Goal: Task Accomplishment & Management: Use online tool/utility

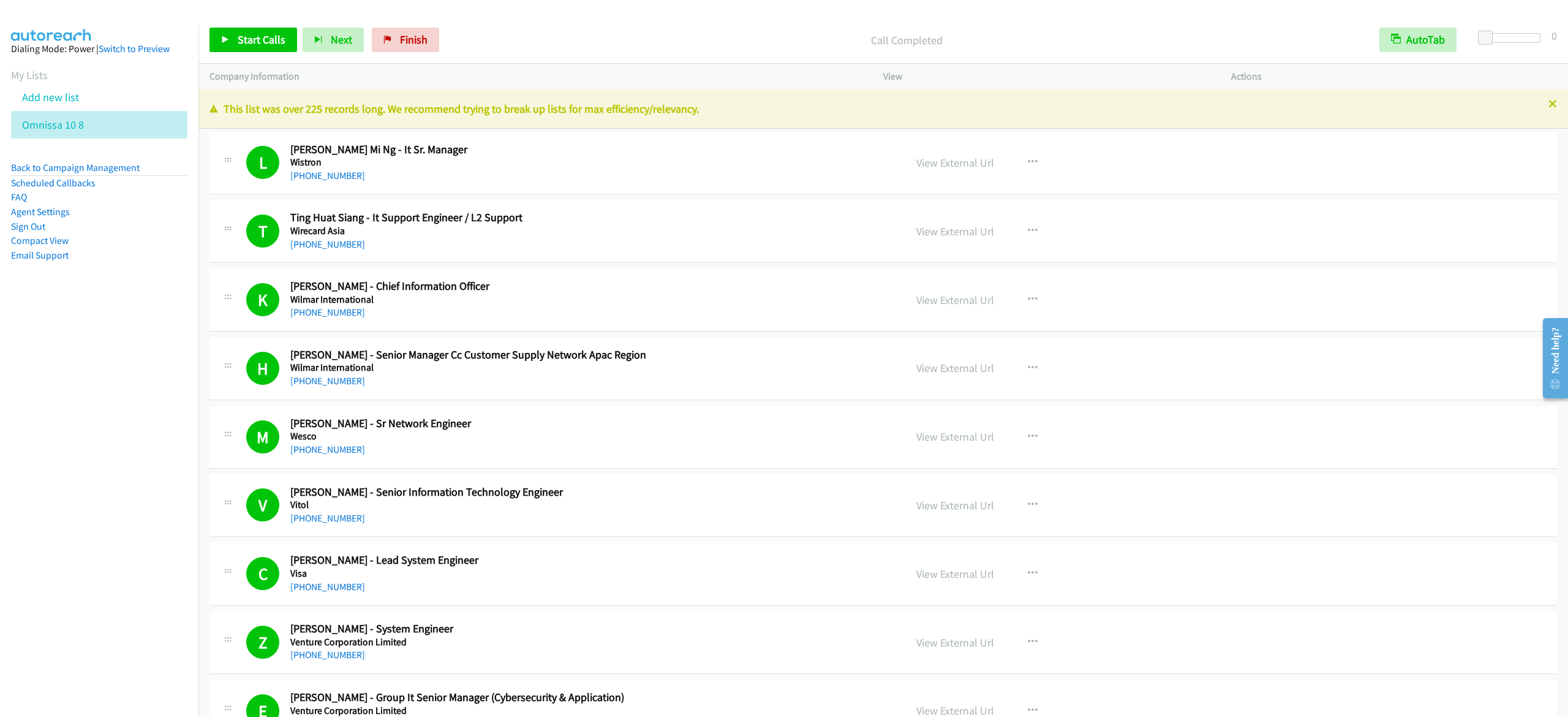
drag, startPoint x: 523, startPoint y: 27, endPoint x: 505, endPoint y: 30, distance: 18.2
click at [523, 26] on div "Start Calls Pause Next Finish Call Completed AutoTab AutoTab 0" at bounding box center [883, 40] width 1369 height 47
click at [416, 51] on link "Finish" at bounding box center [406, 40] width 68 height 24
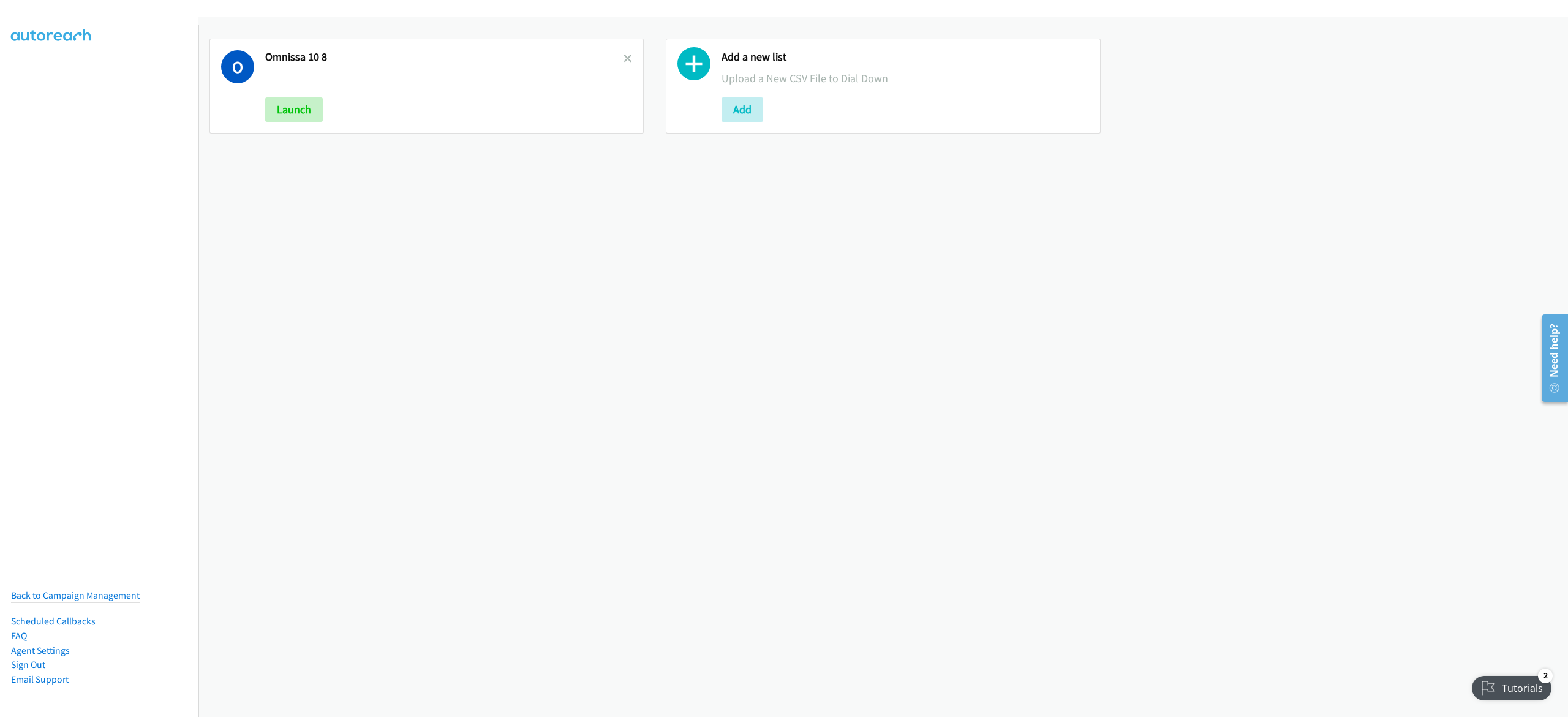
click at [624, 53] on link at bounding box center [628, 59] width 8 height 14
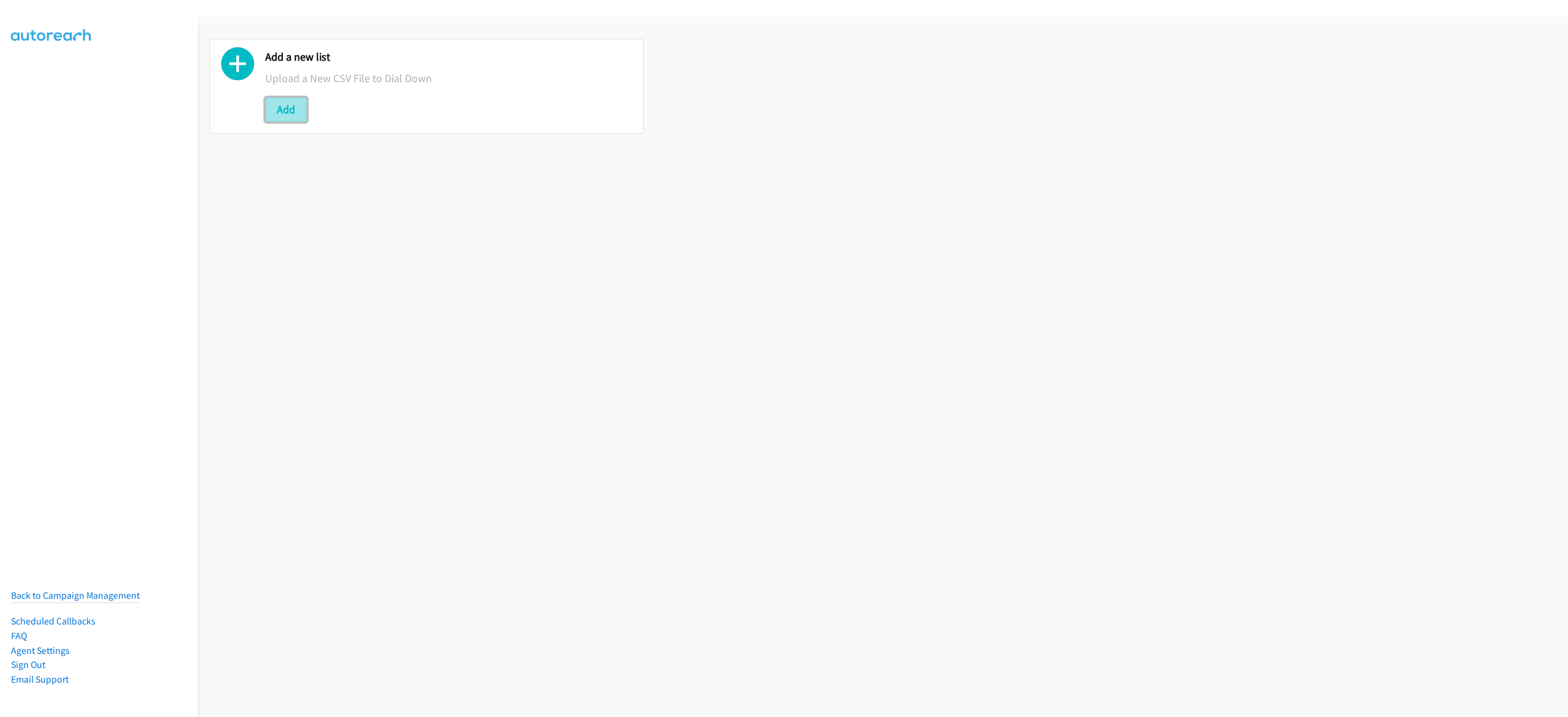
click at [280, 110] on button "Add" at bounding box center [286, 110] width 42 height 24
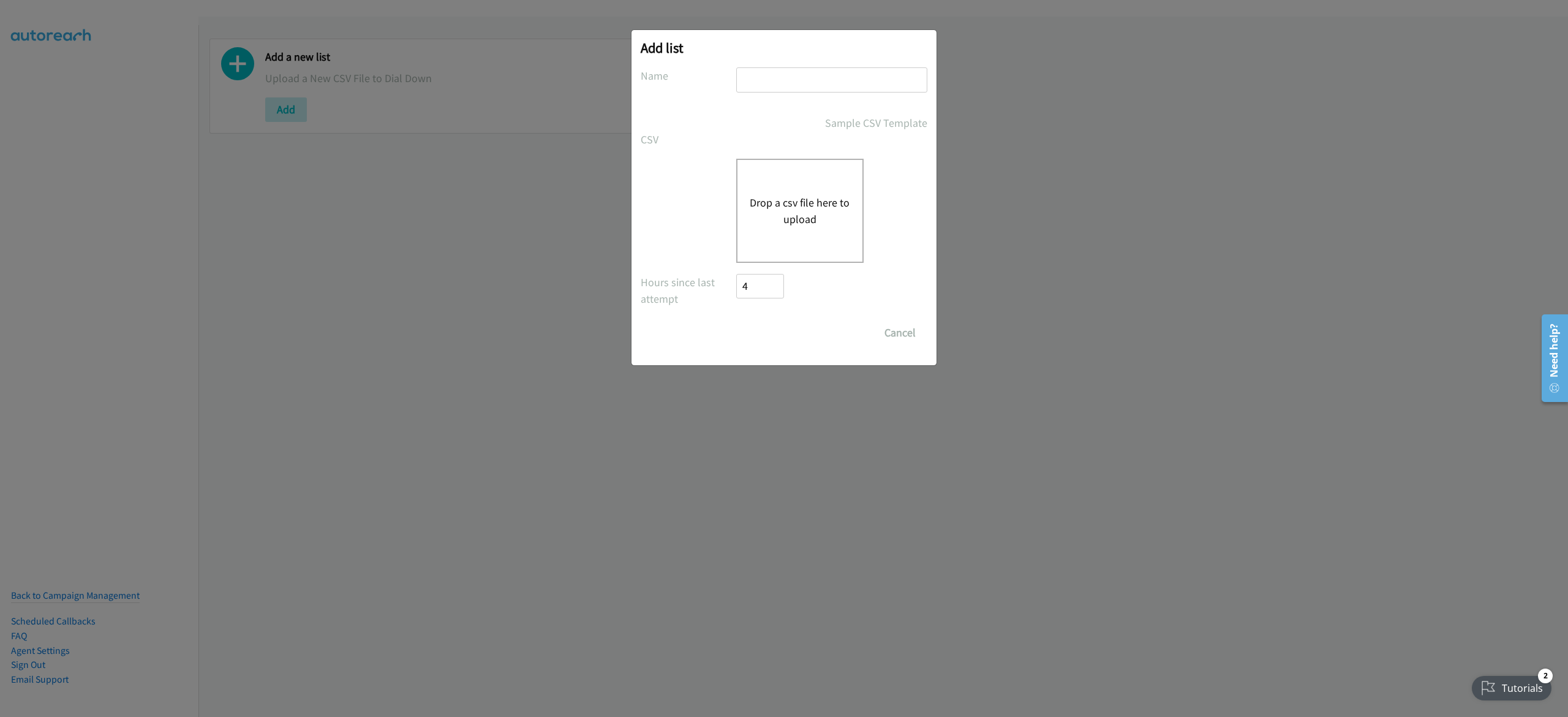
click at [765, 212] on button "Drop a csv file here to upload" at bounding box center [800, 210] width 100 height 33
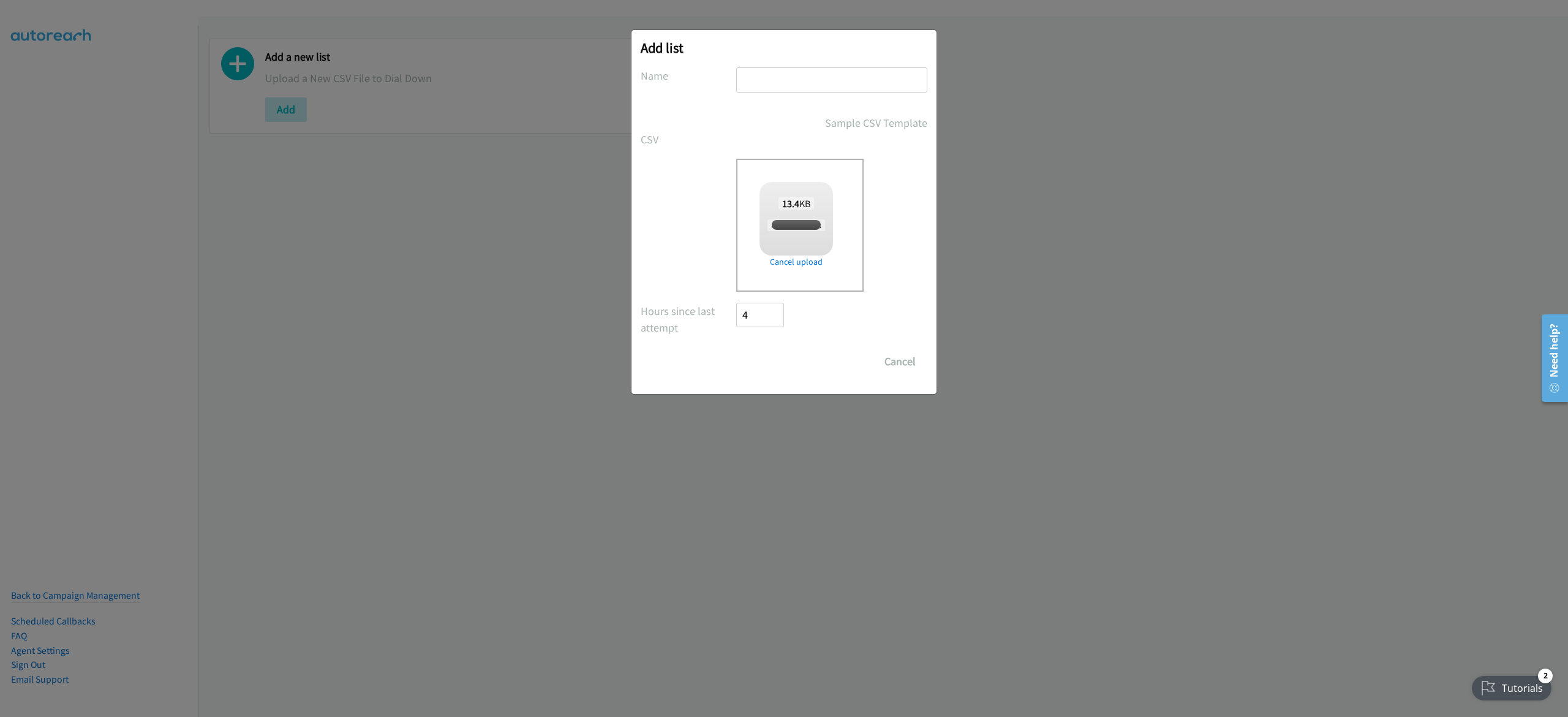
checkbox input "true"
click at [835, 69] on input "text" at bounding box center [832, 80] width 191 height 25
type input "10-8"
click at [736, 349] on input "Save List" at bounding box center [768, 362] width 65 height 24
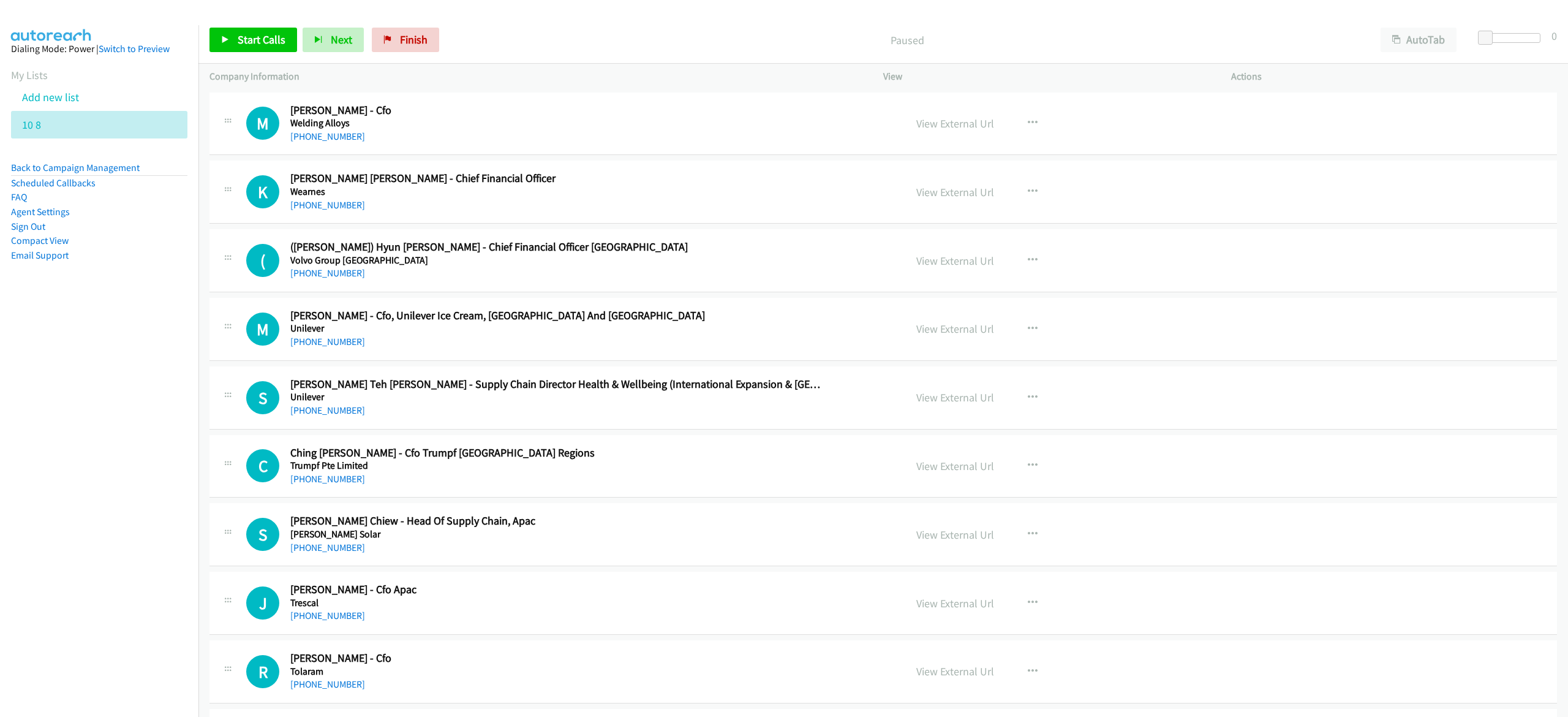
click at [253, 56] on div "Start Calls Pause Next Finish Paused AutoTab AutoTab 0" at bounding box center [883, 40] width 1369 height 47
click at [259, 36] on span "Start Calls" at bounding box center [261, 40] width 48 height 14
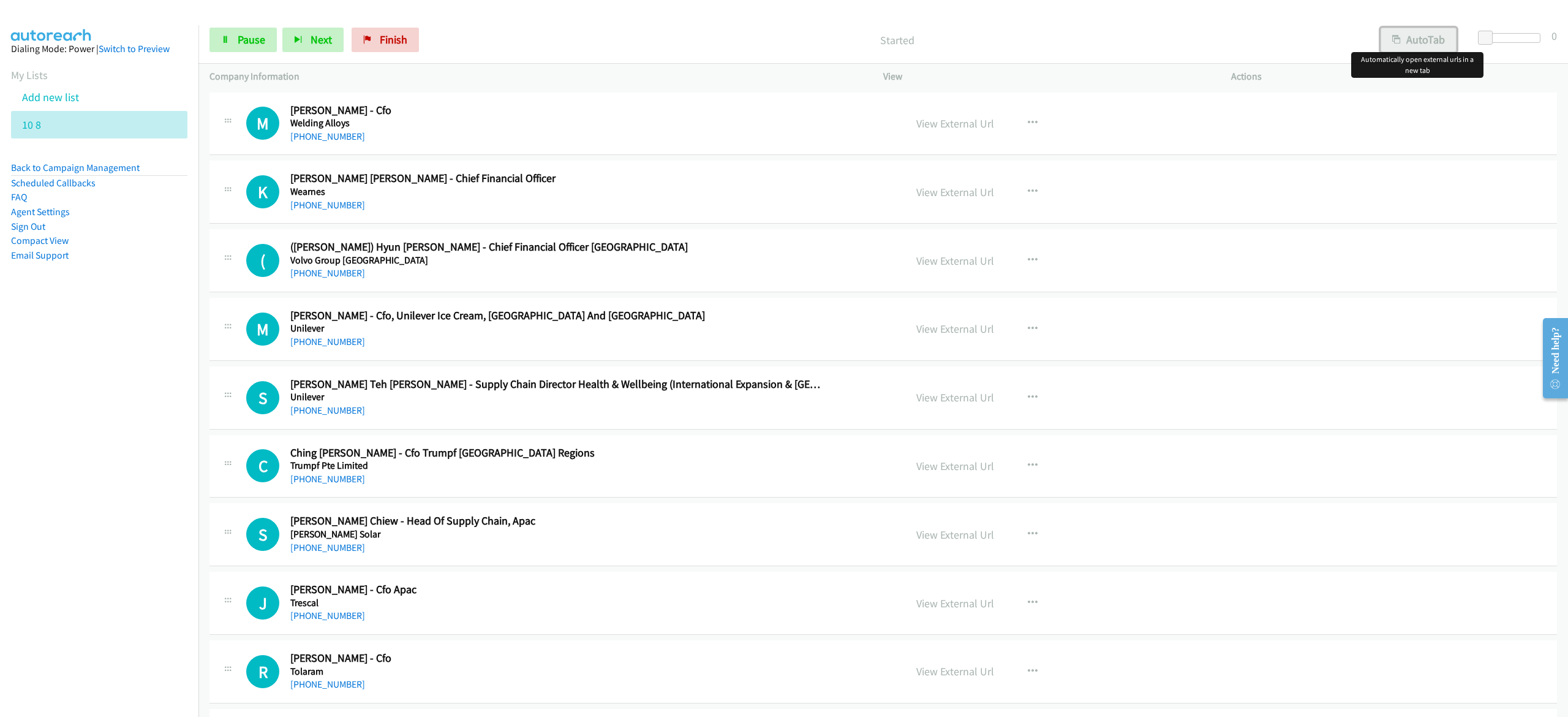
click at [1439, 40] on button "AutoTab" at bounding box center [1419, 40] width 76 height 24
click at [227, 41] on icon at bounding box center [225, 40] width 8 height 8
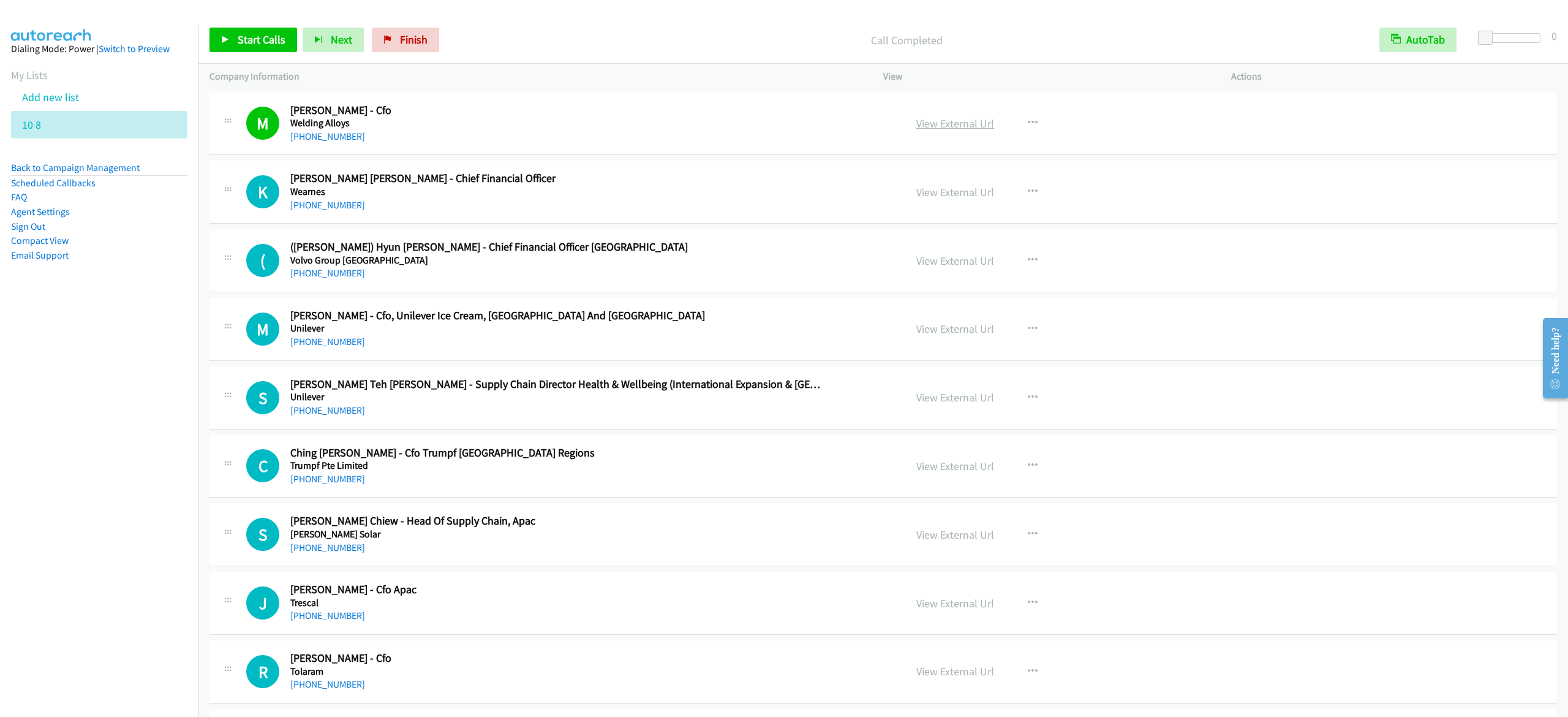
click at [923, 120] on link "View External Url" at bounding box center [955, 123] width 78 height 14
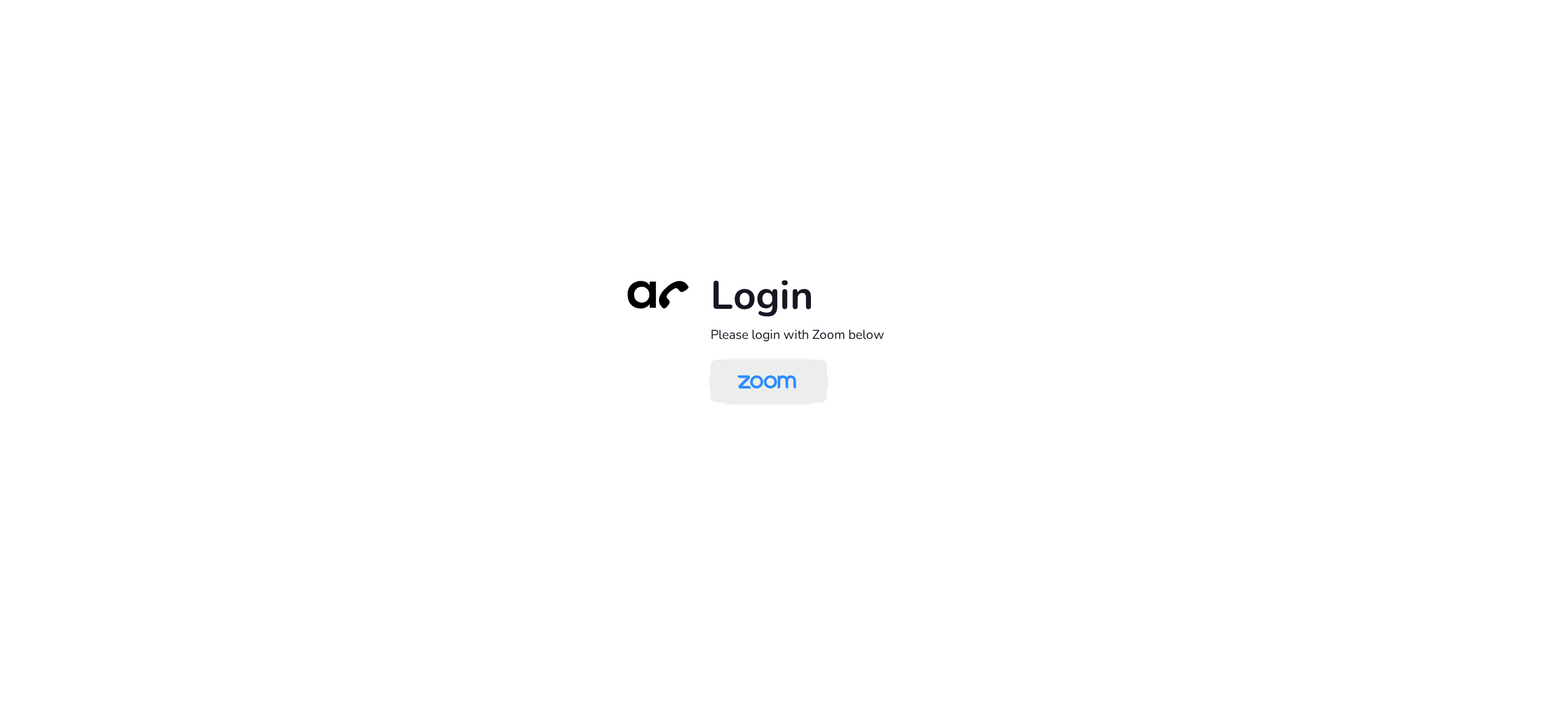
click at [748, 375] on img at bounding box center [766, 382] width 84 height 40
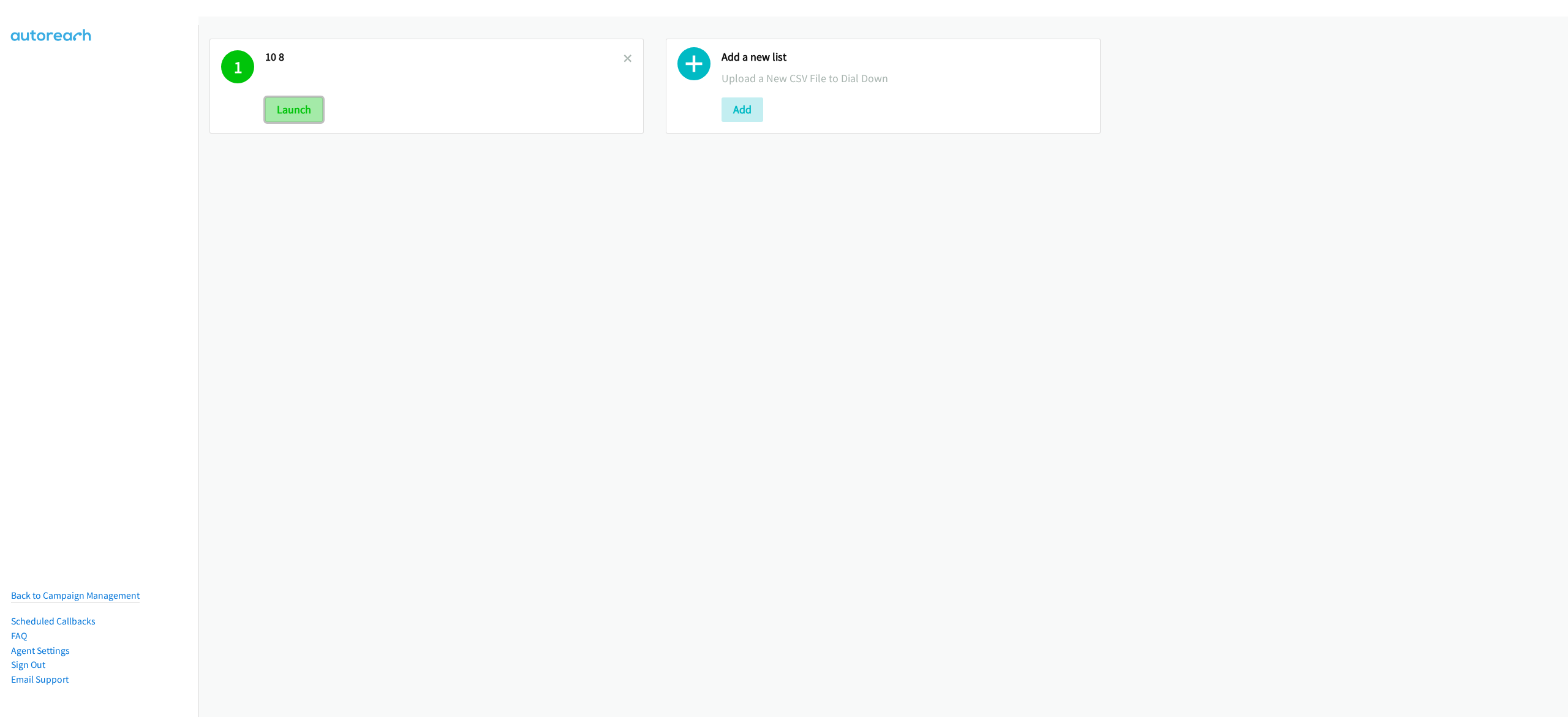
click at [301, 100] on button "Launch" at bounding box center [294, 110] width 58 height 24
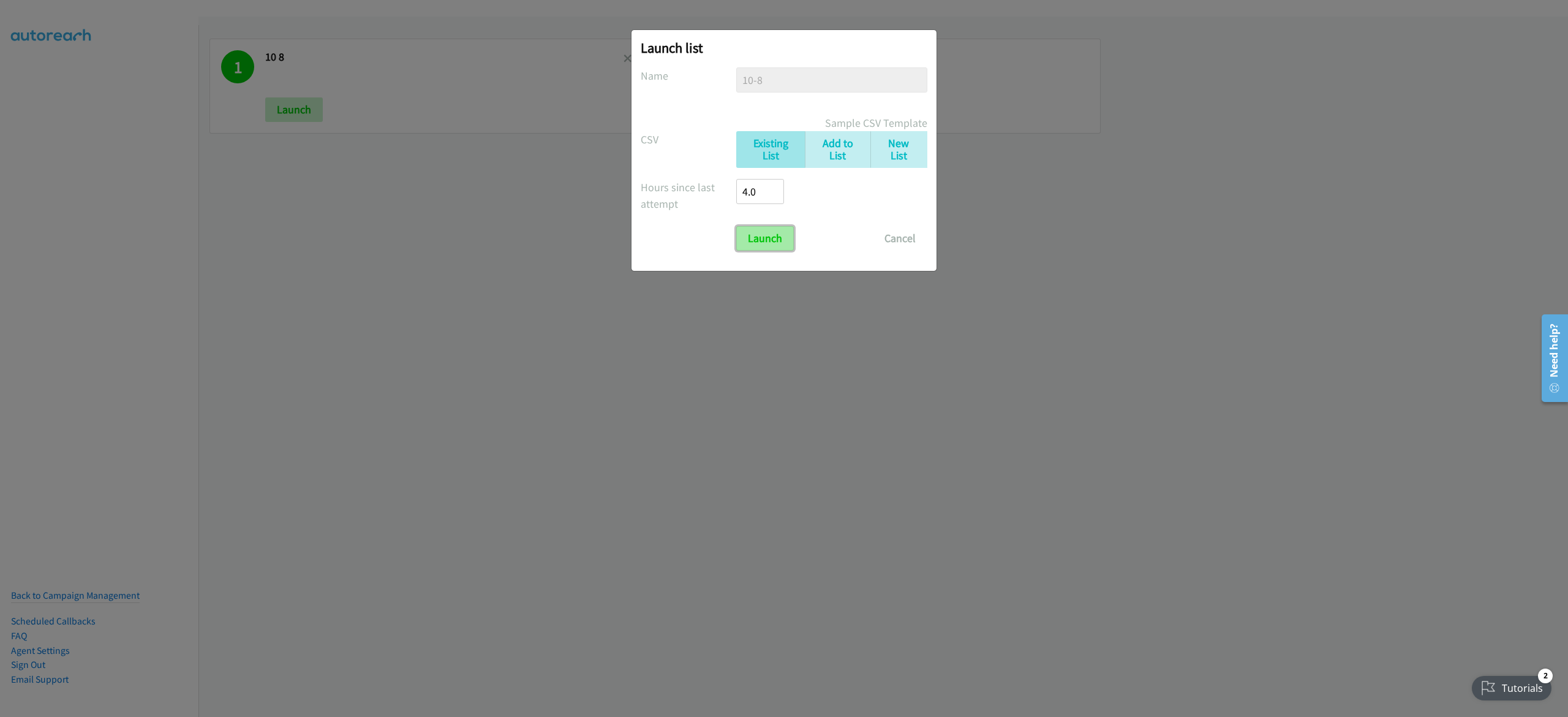
click at [762, 243] on input "Launch" at bounding box center [765, 238] width 58 height 24
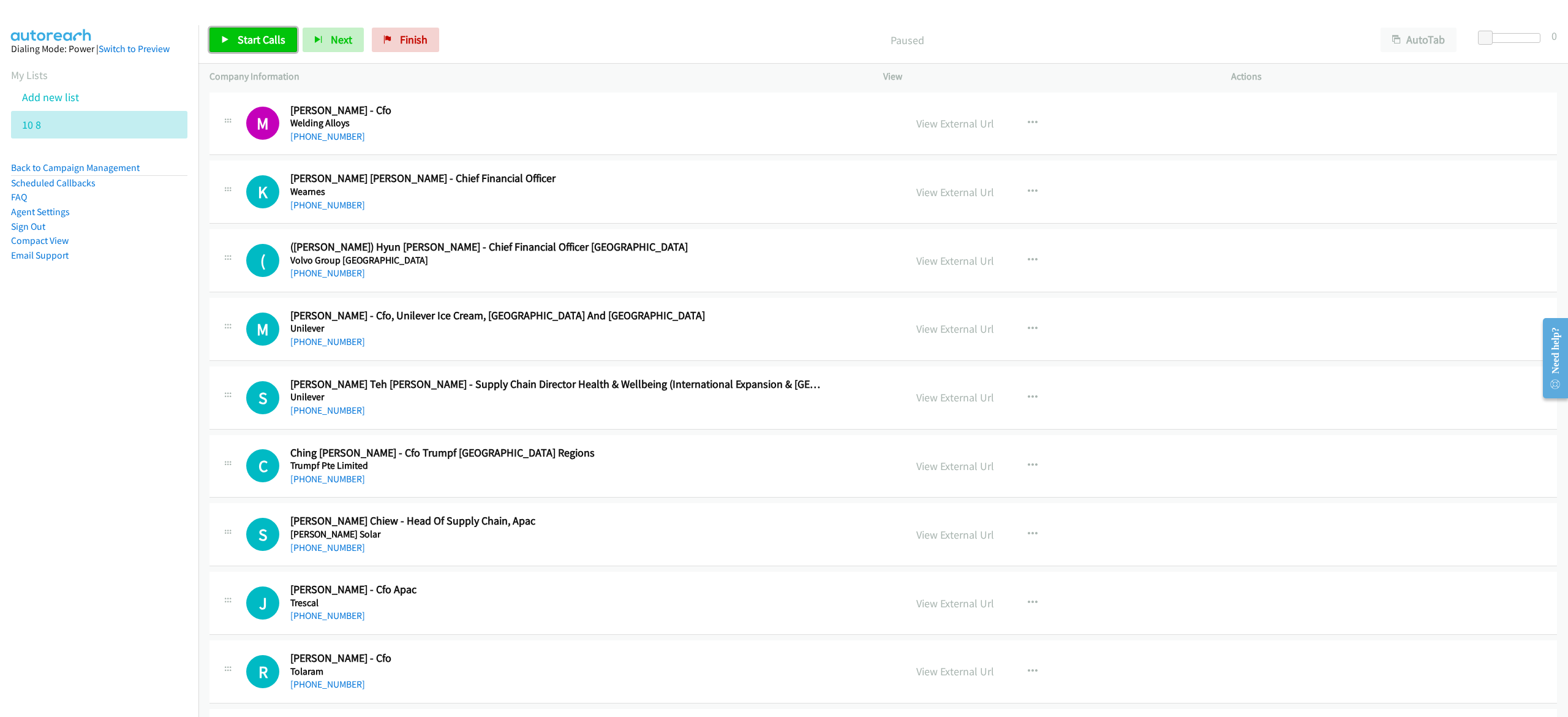
click at [272, 42] on span "Start Calls" at bounding box center [261, 40] width 48 height 14
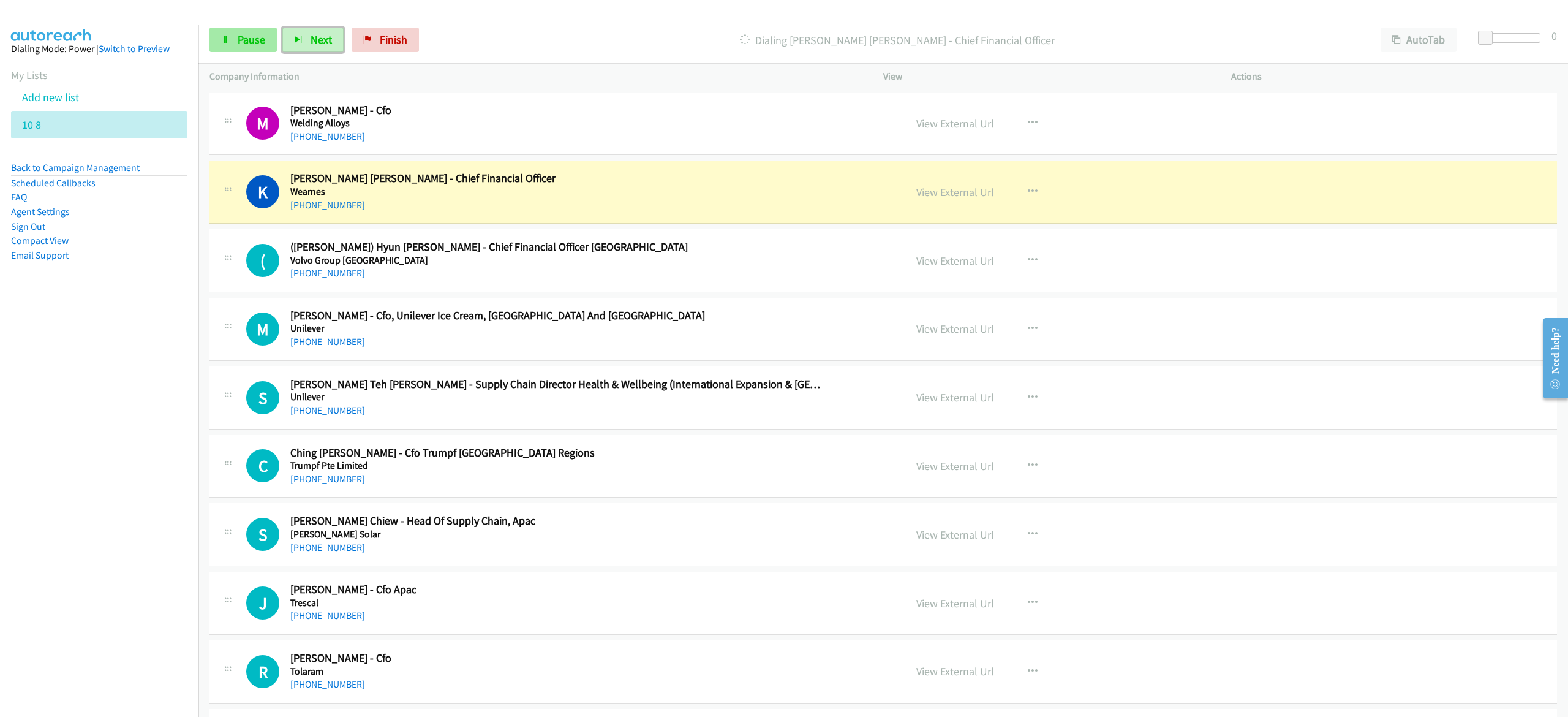
drag, startPoint x: 283, startPoint y: 39, endPoint x: 243, endPoint y: 40, distance: 40.0
click at [283, 38] on button "Next" at bounding box center [313, 40] width 62 height 24
click at [243, 40] on span "Pause" at bounding box center [251, 40] width 27 height 14
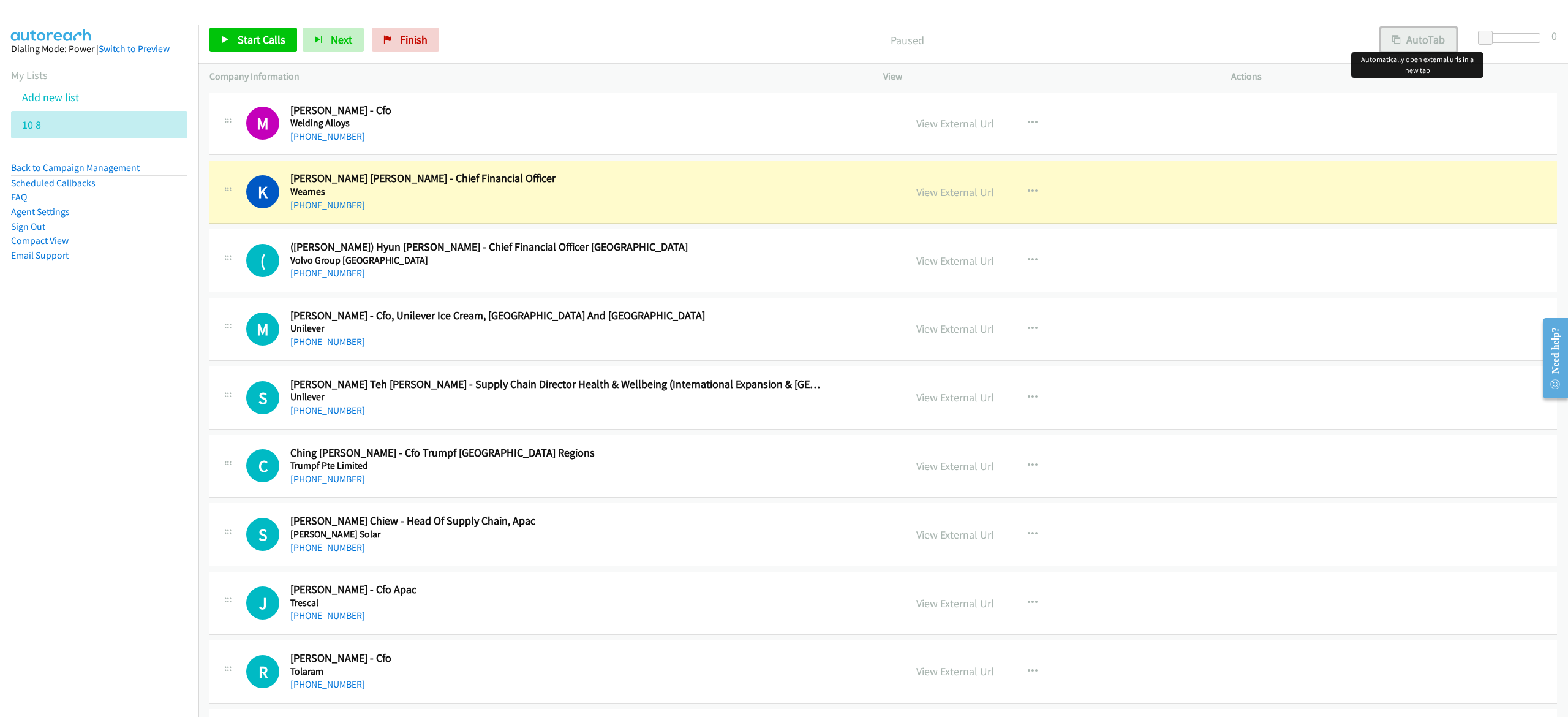
click at [1433, 39] on button "AutoTab" at bounding box center [1419, 40] width 76 height 24
click at [947, 193] on link "View External Url" at bounding box center [955, 192] width 78 height 14
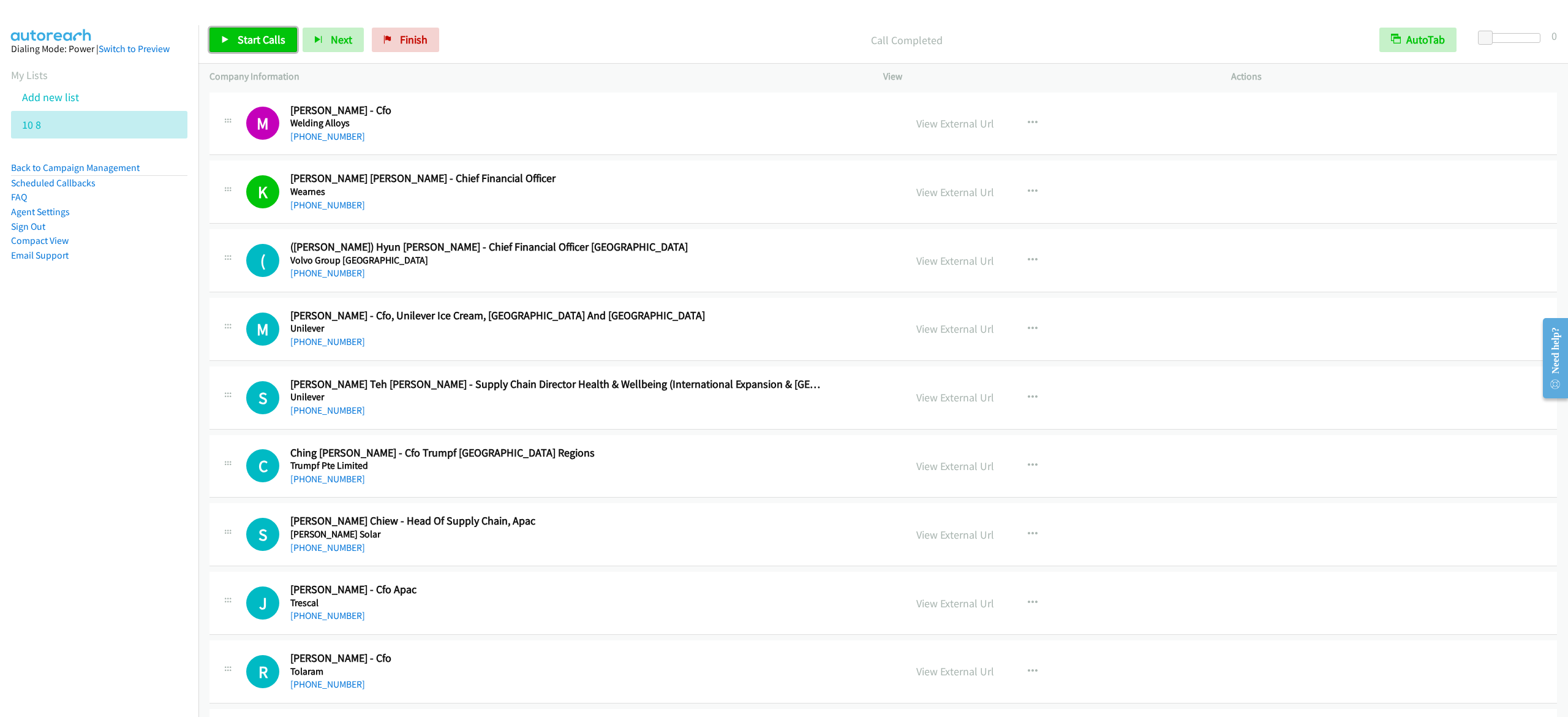
click at [268, 37] on span "Start Calls" at bounding box center [261, 40] width 48 height 14
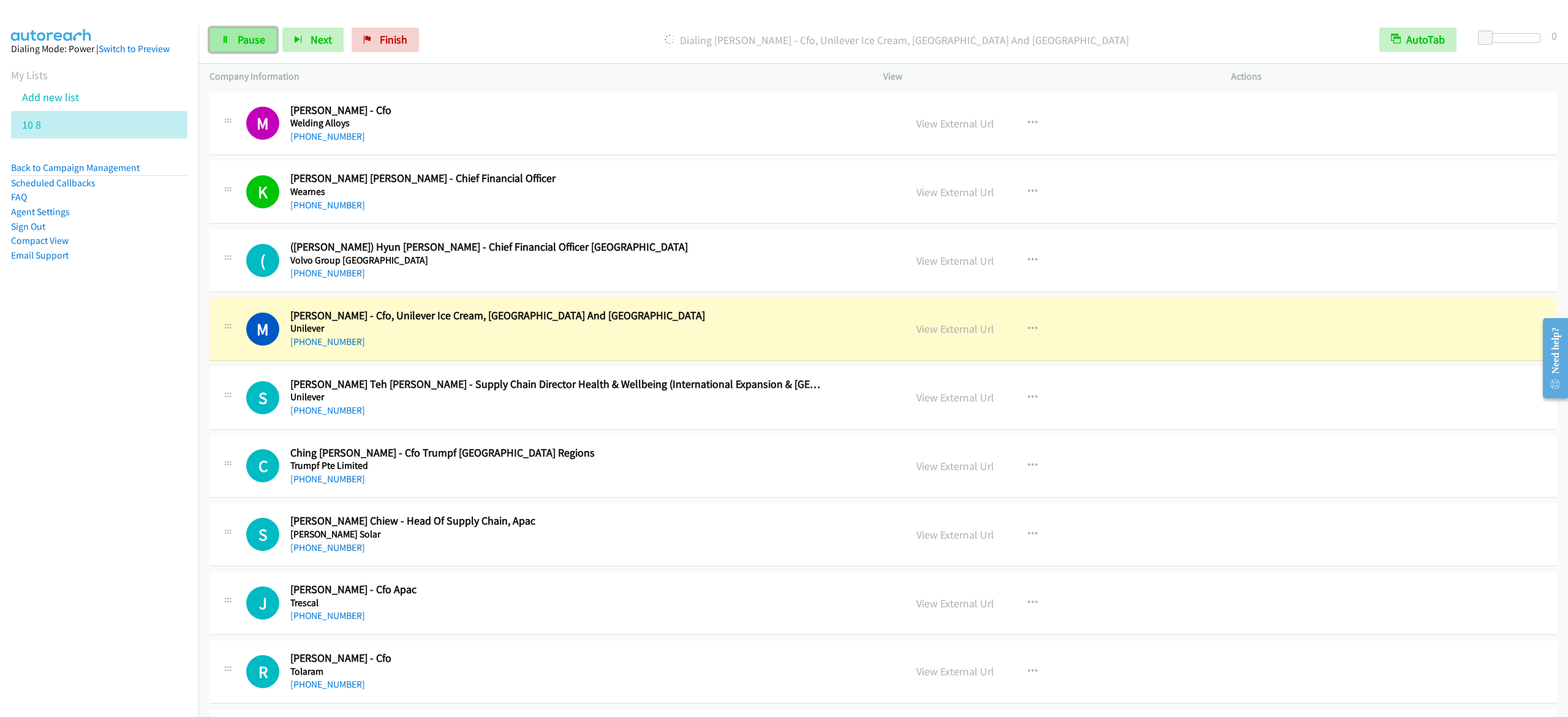
click at [246, 46] on link "Pause" at bounding box center [243, 40] width 68 height 24
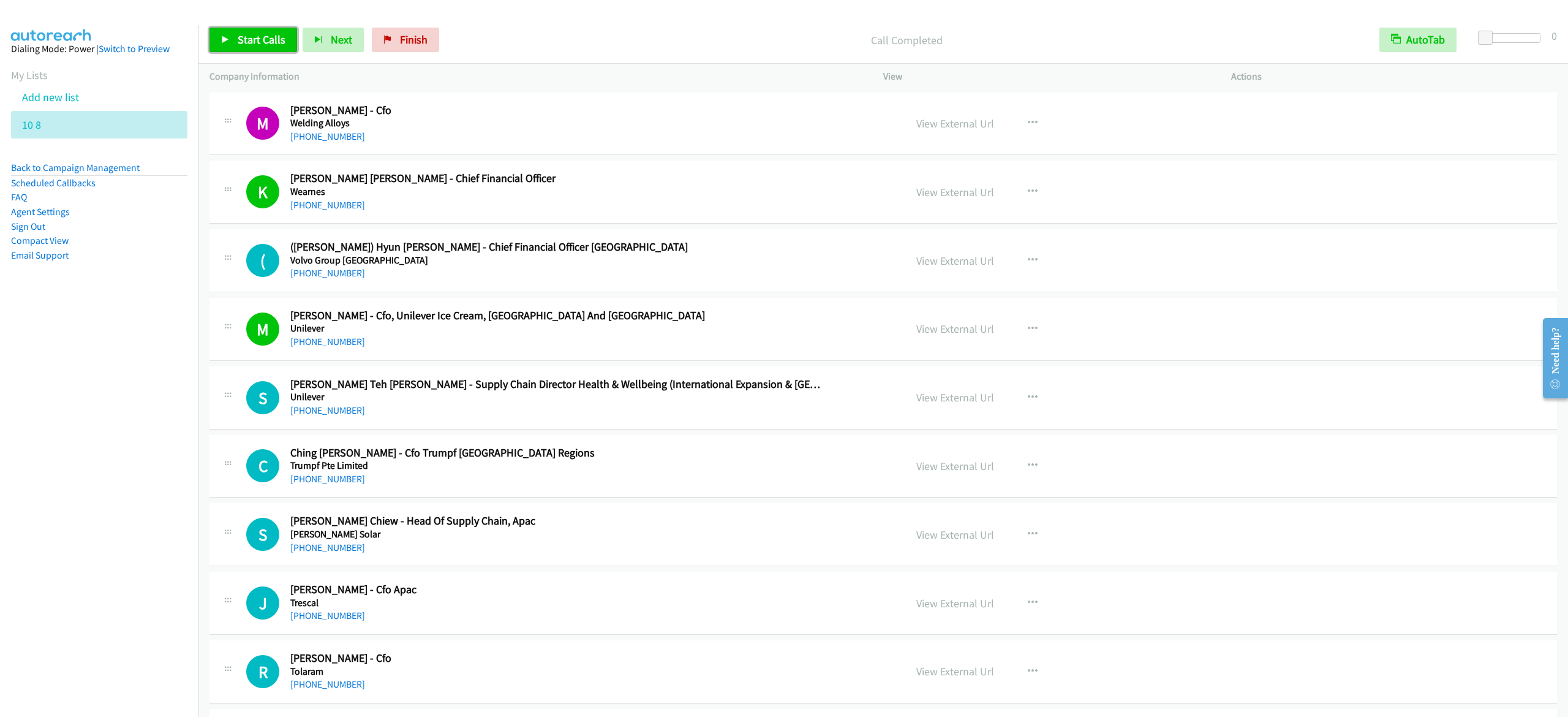
click at [227, 49] on link "Start Calls" at bounding box center [253, 40] width 87 height 24
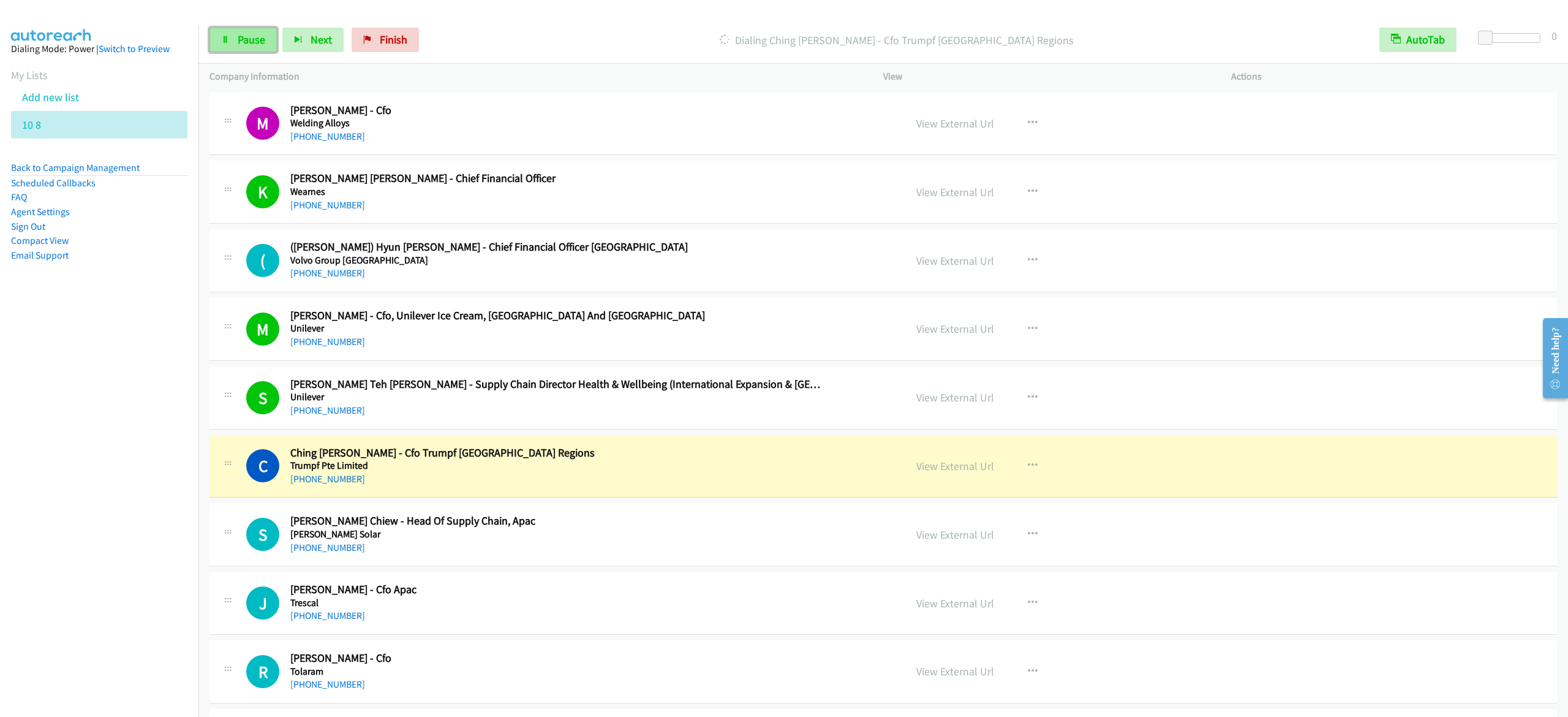
click at [218, 37] on link "Pause" at bounding box center [243, 40] width 68 height 24
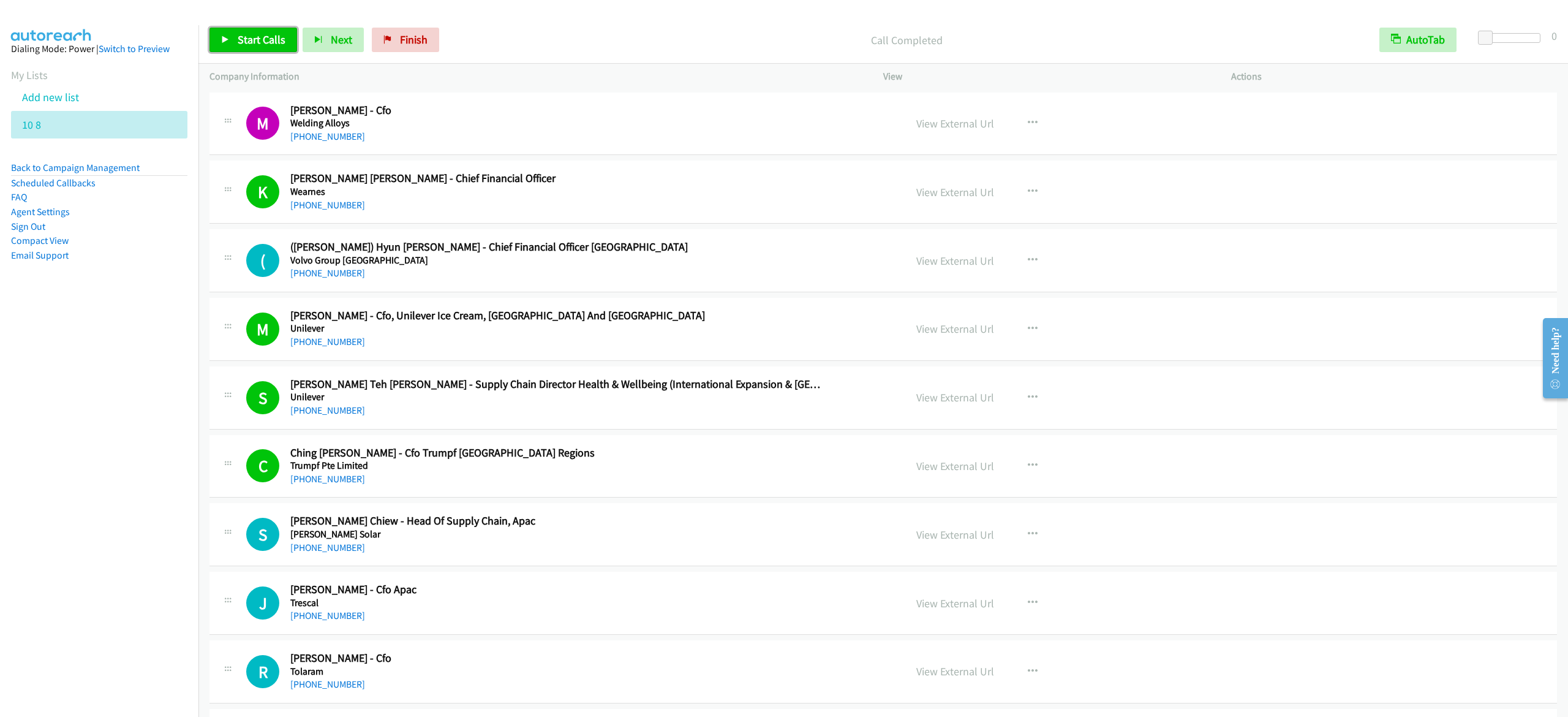
click at [259, 30] on link "Start Calls" at bounding box center [253, 40] width 87 height 24
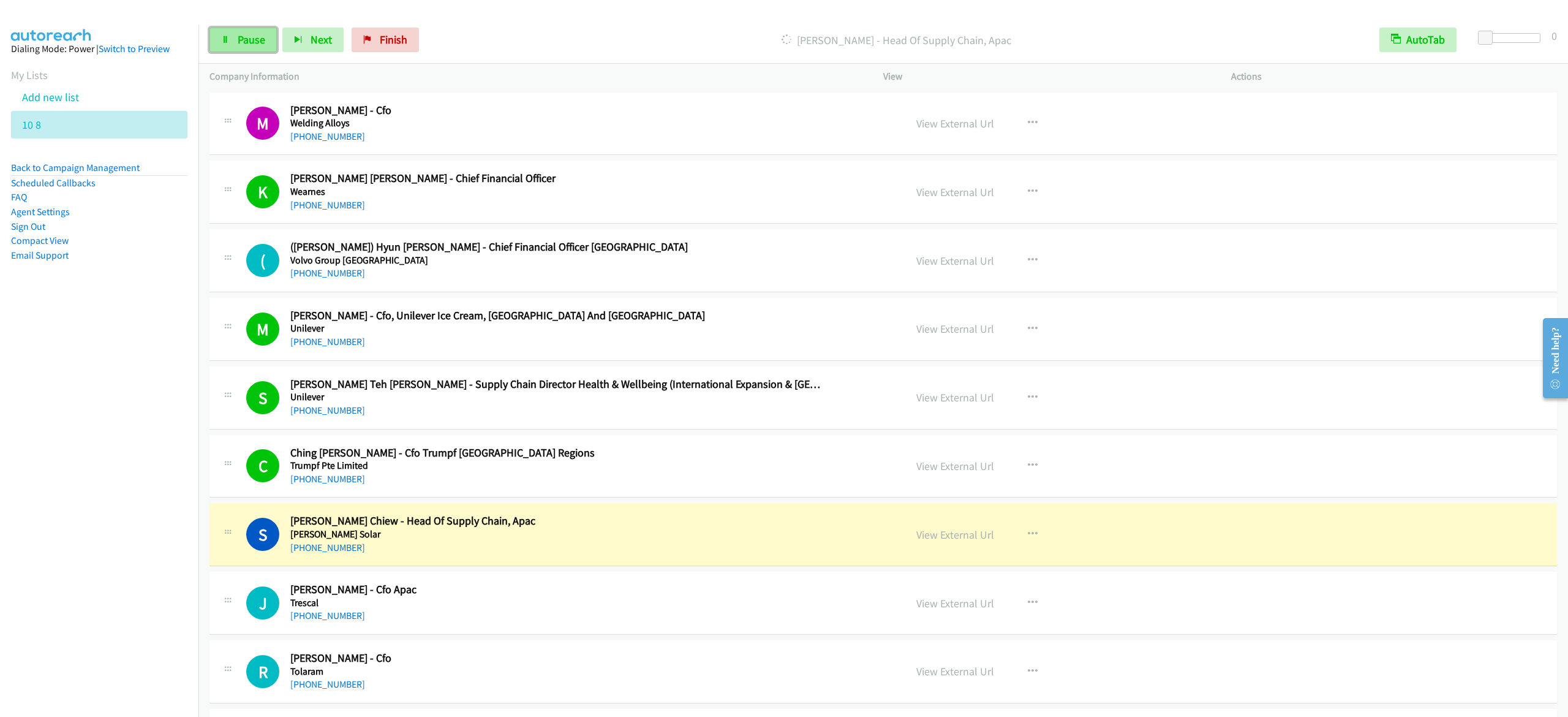
click at [246, 37] on span "Pause" at bounding box center [251, 40] width 27 height 14
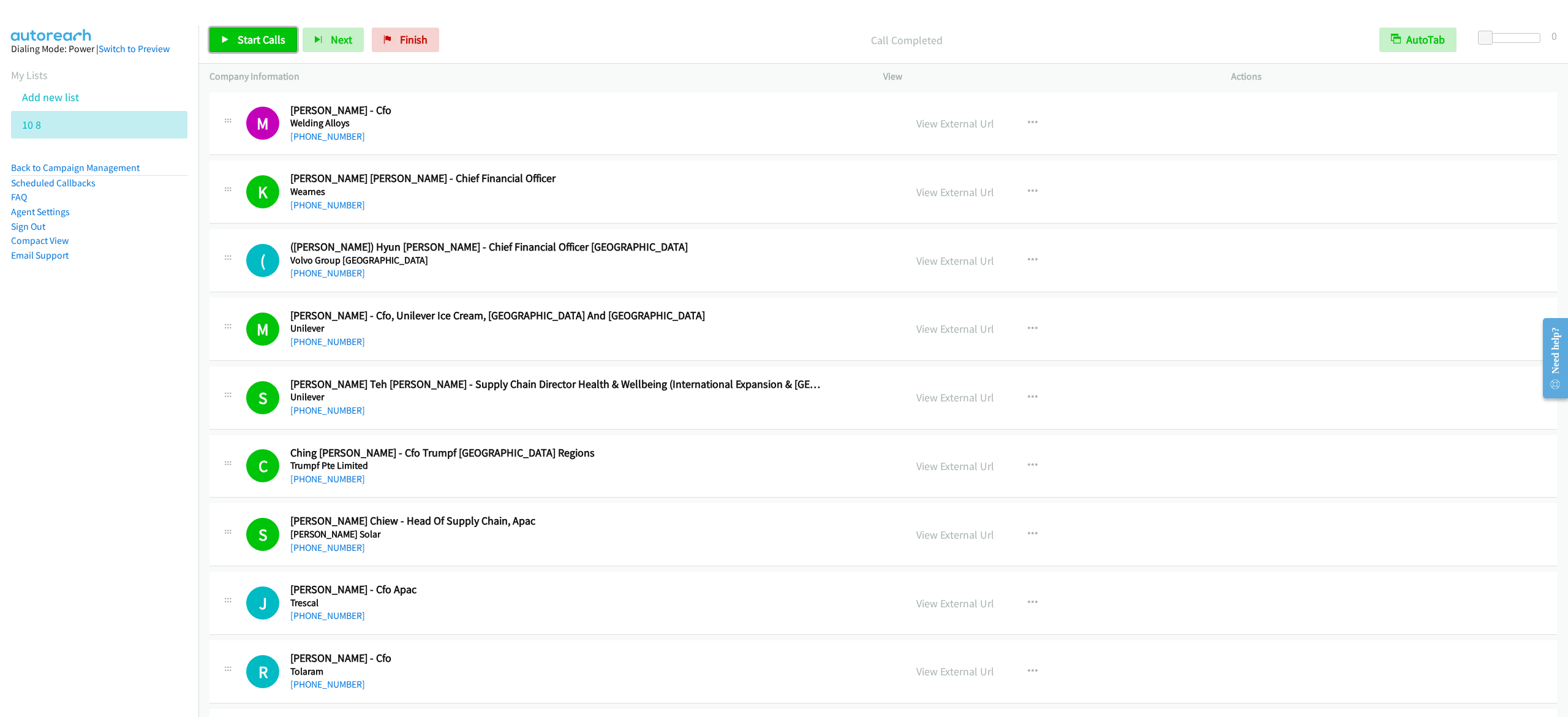
click at [243, 39] on span "Start Calls" at bounding box center [261, 40] width 48 height 14
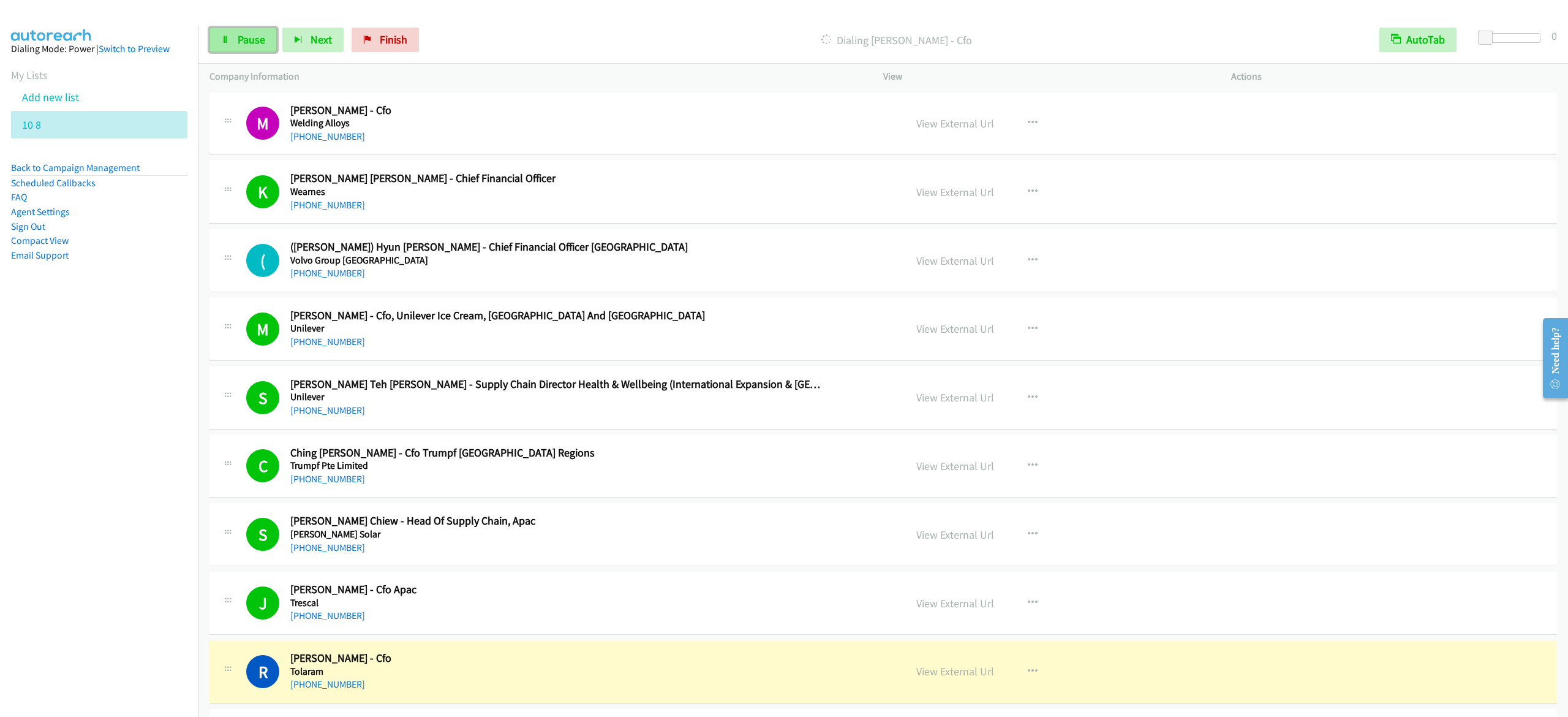
click at [246, 48] on link "Pause" at bounding box center [243, 40] width 68 height 24
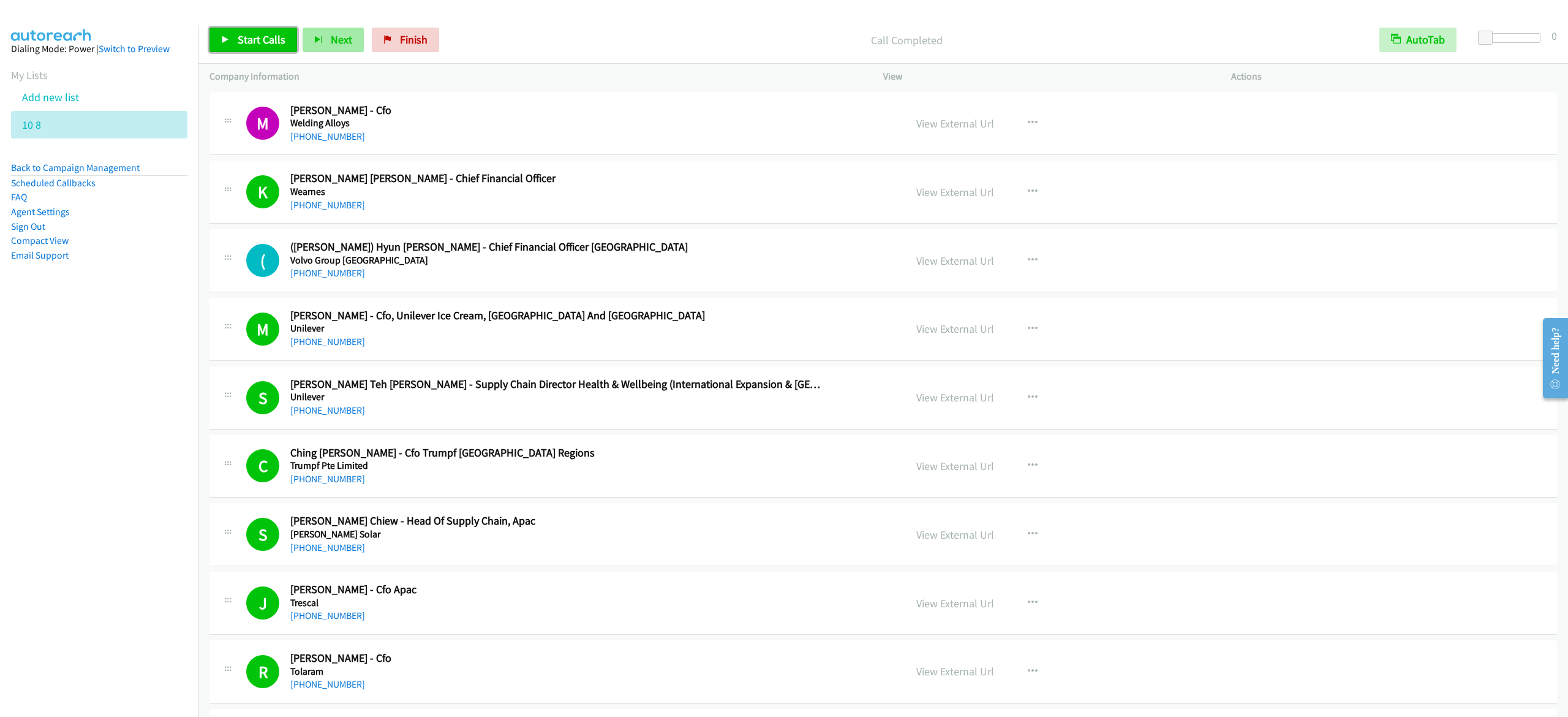
drag, startPoint x: 275, startPoint y: 41, endPoint x: 315, endPoint y: 28, distance: 42.1
click at [275, 40] on span "Start Calls" at bounding box center [261, 40] width 48 height 14
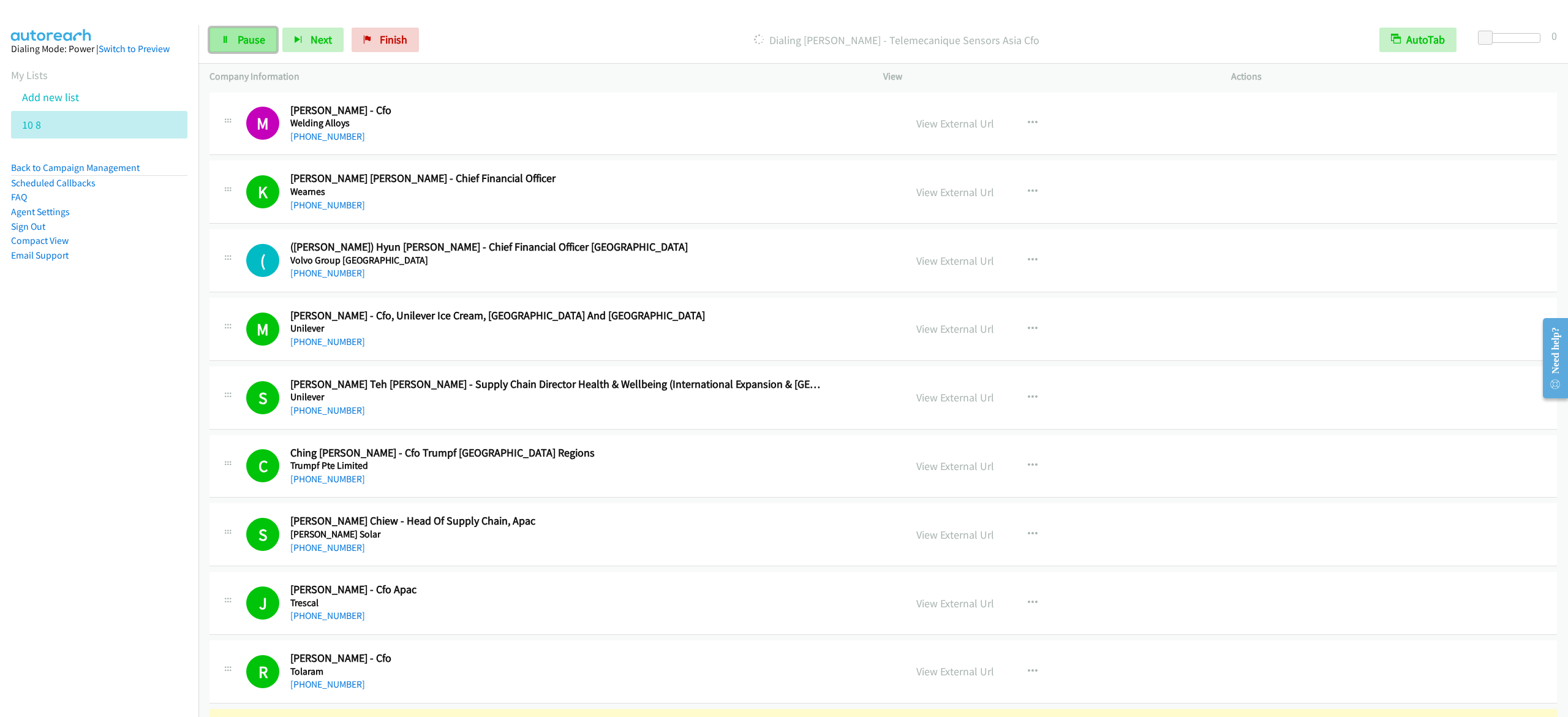
click at [231, 48] on link "Pause" at bounding box center [243, 40] width 68 height 24
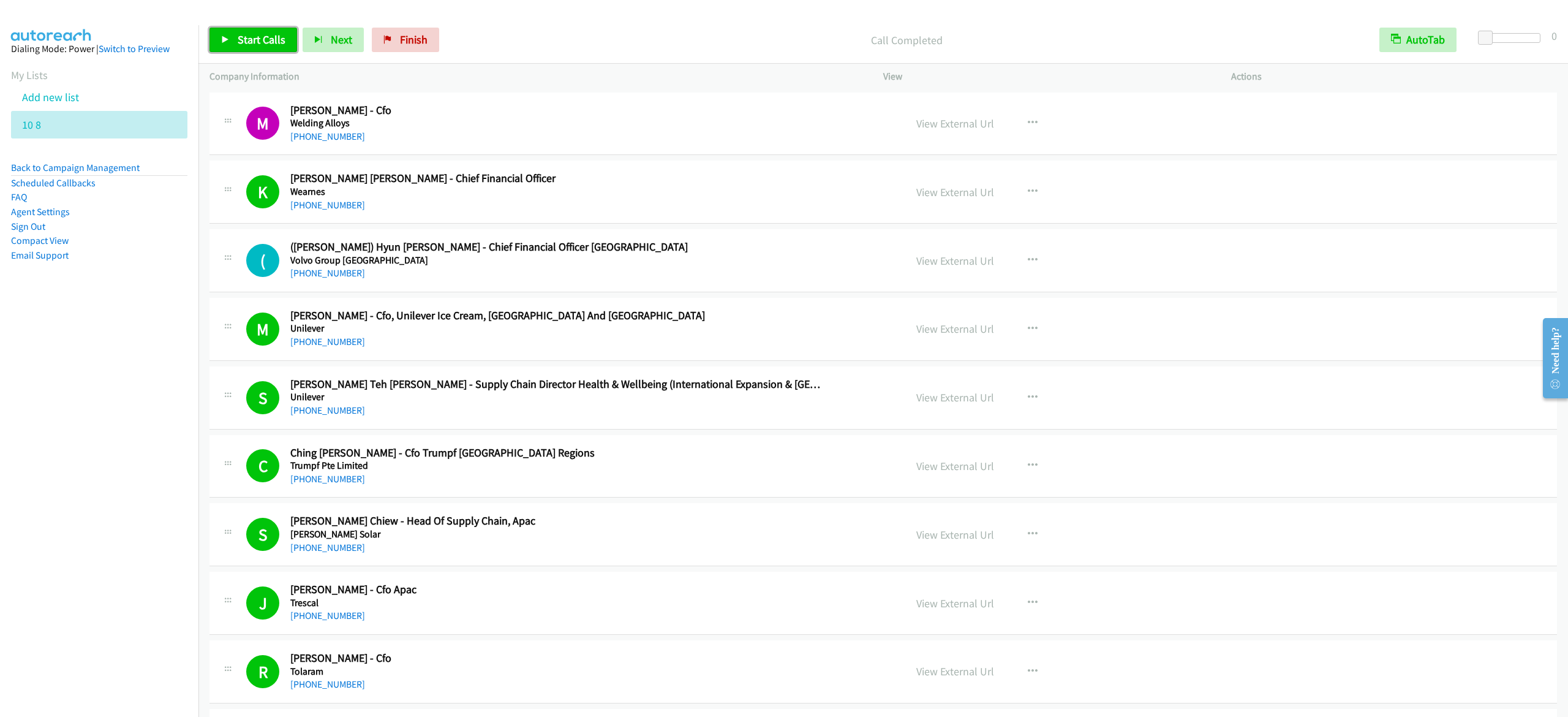
click at [261, 40] on span "Start Calls" at bounding box center [261, 40] width 48 height 14
click at [224, 42] on icon at bounding box center [225, 40] width 8 height 8
click at [253, 37] on span "Start Calls" at bounding box center [261, 40] width 48 height 14
drag, startPoint x: 248, startPoint y: 33, endPoint x: 315, endPoint y: 14, distance: 69.6
click at [248, 33] on span "Pause" at bounding box center [251, 40] width 27 height 14
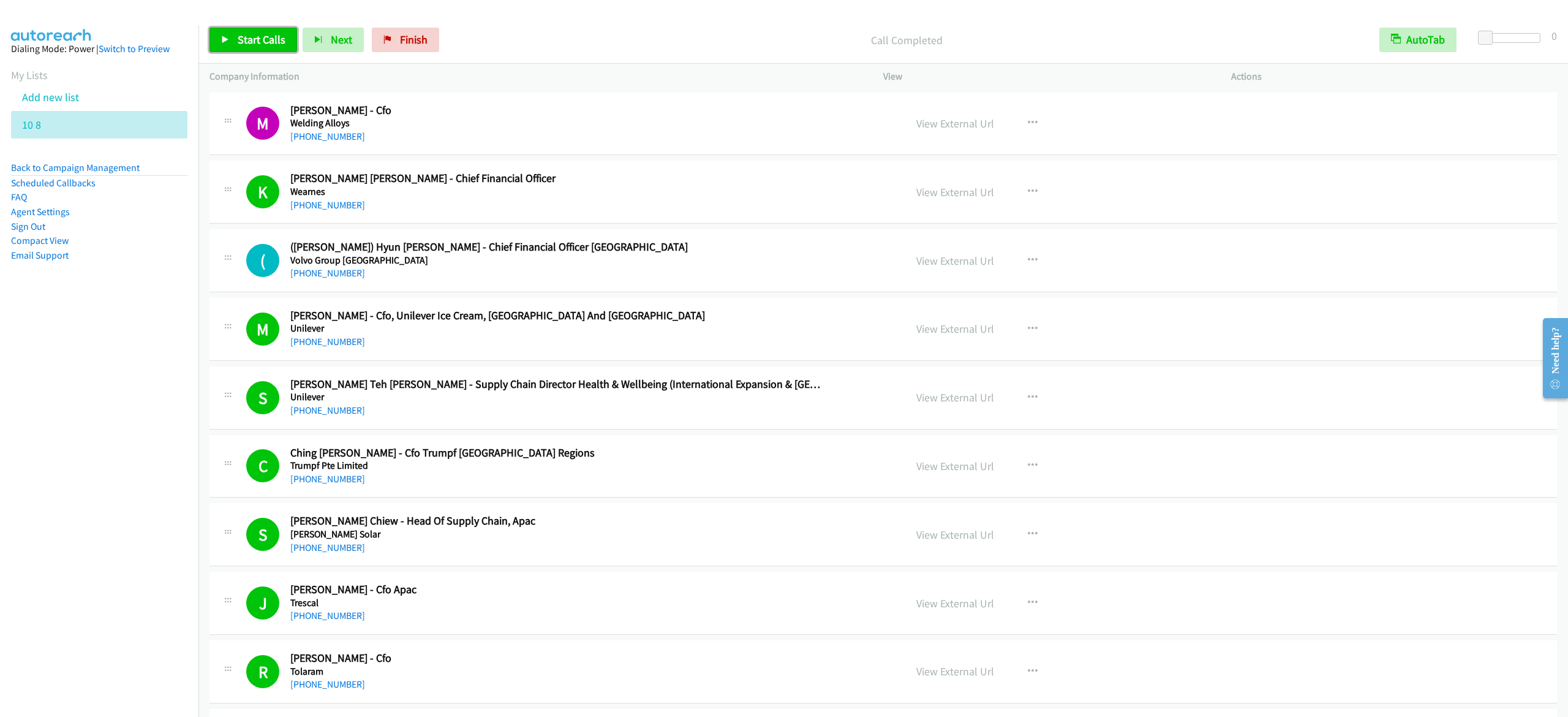
click at [257, 42] on span "Start Calls" at bounding box center [261, 40] width 48 height 14
click at [231, 40] on link "Pause" at bounding box center [243, 40] width 68 height 24
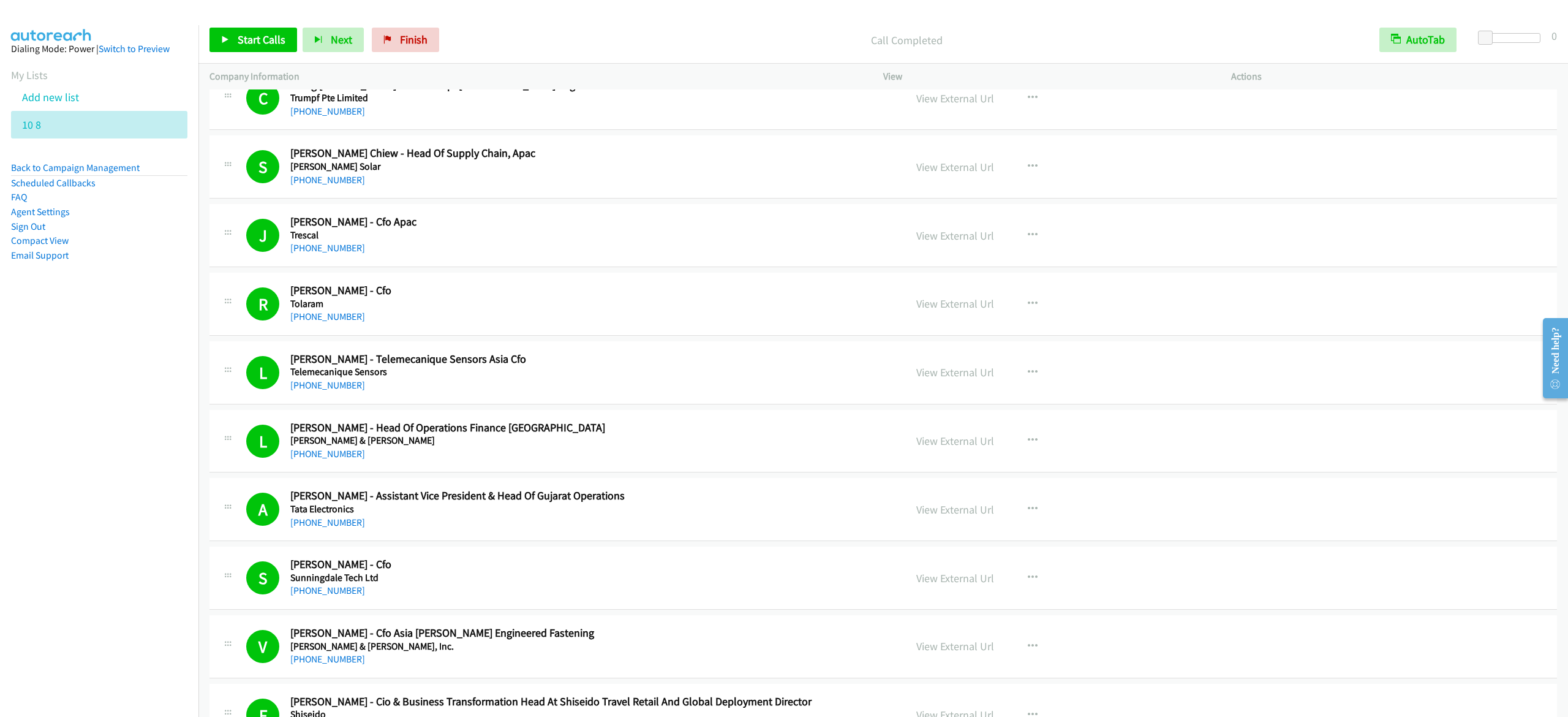
scroll to position [490, 0]
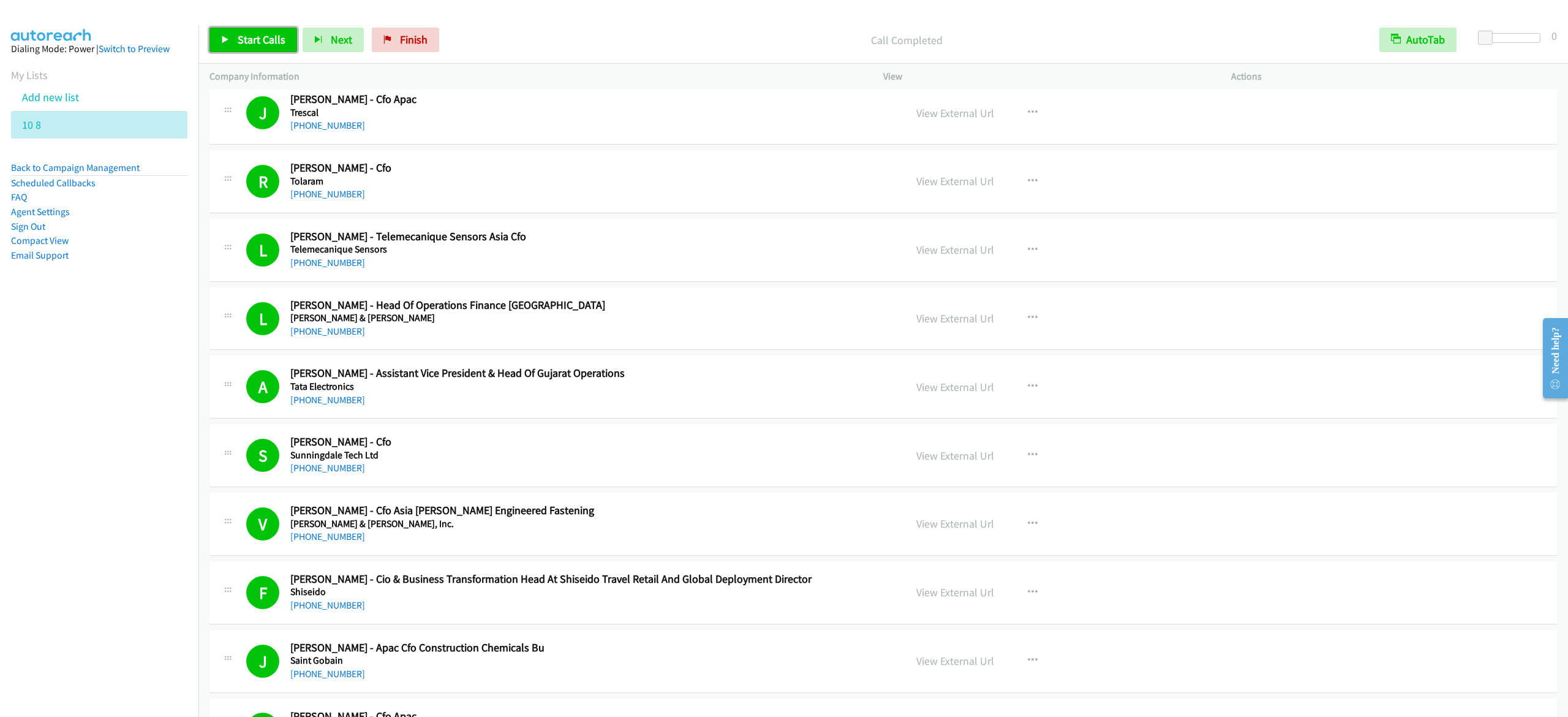
click at [261, 39] on span "Start Calls" at bounding box center [261, 40] width 48 height 14
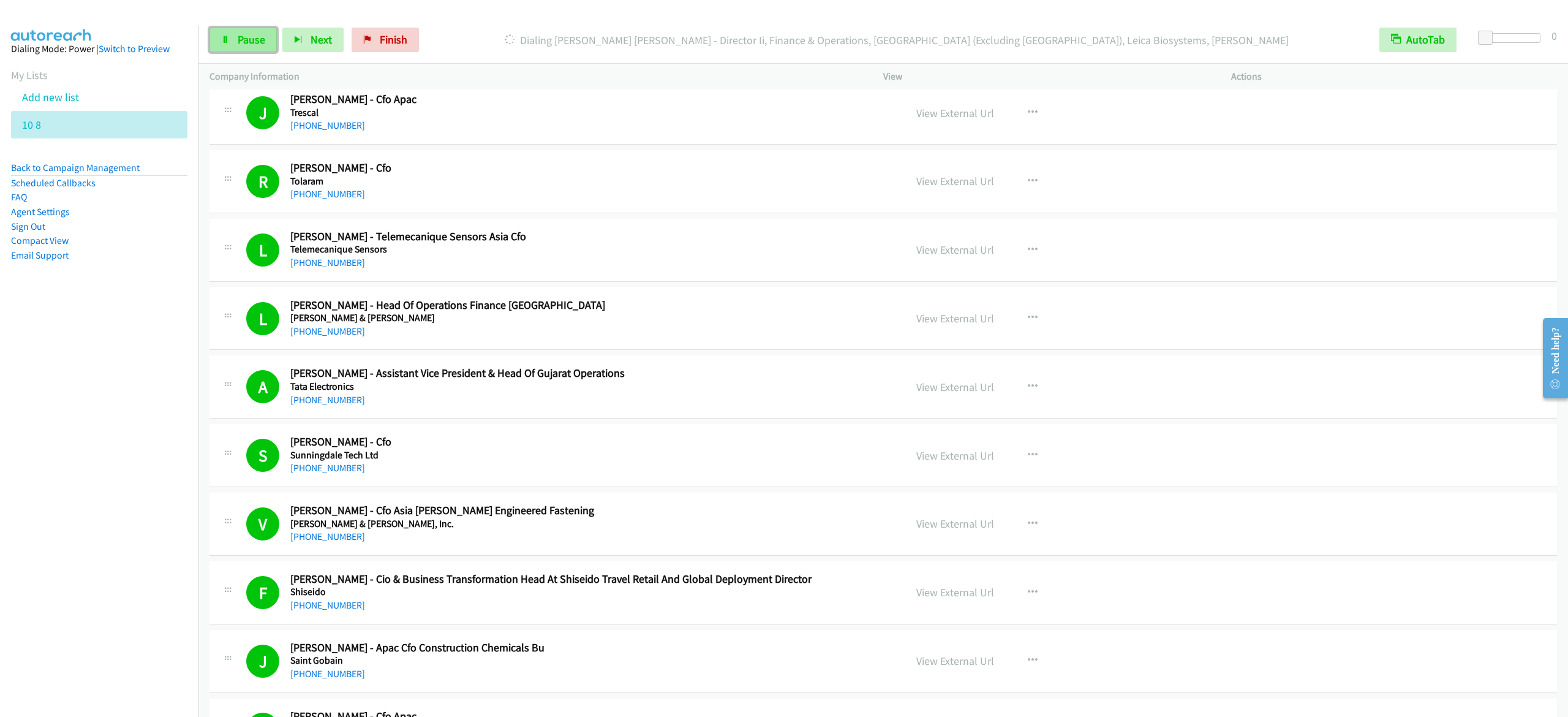
click at [240, 40] on span "Pause" at bounding box center [251, 40] width 27 height 14
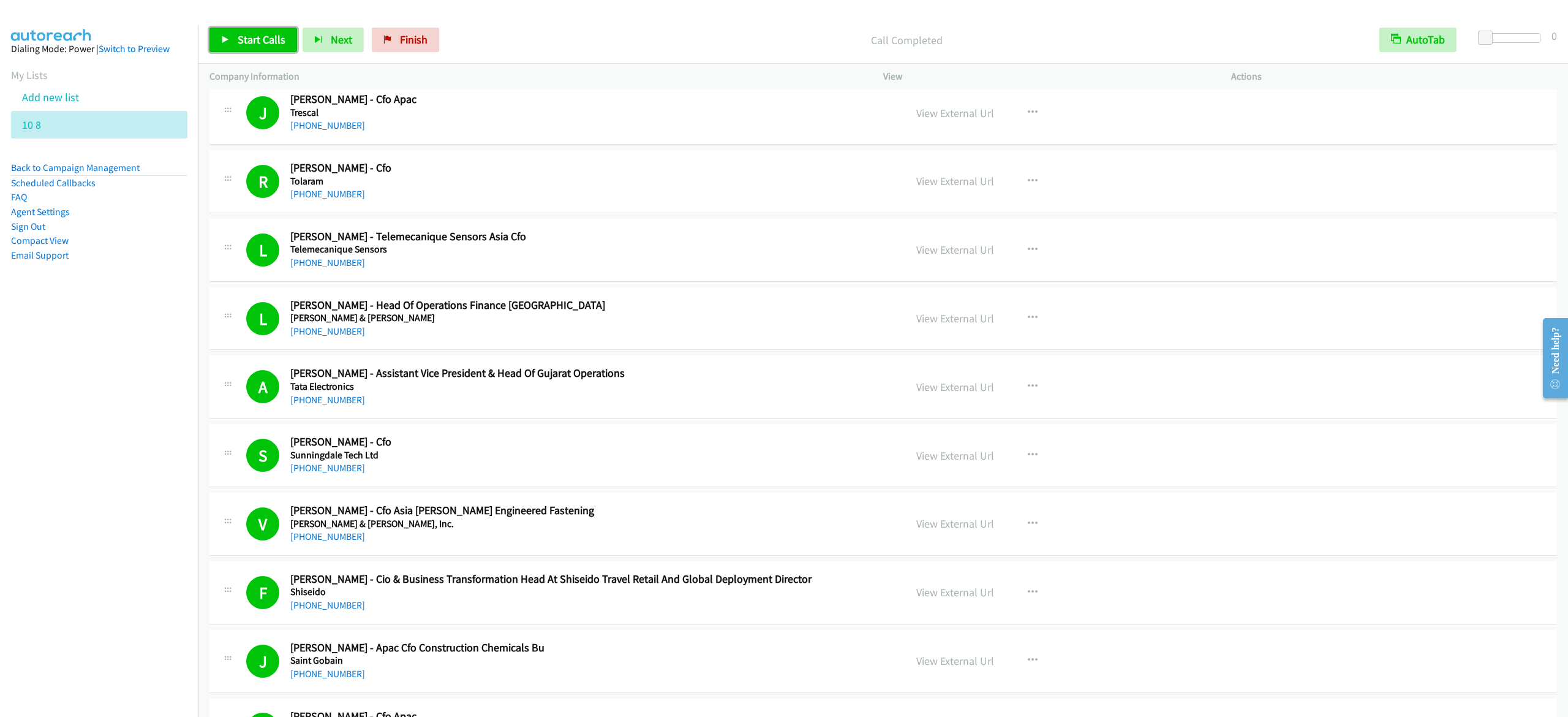
click at [253, 39] on span "Start Calls" at bounding box center [261, 40] width 48 height 14
click at [130, 313] on aside "Dialing Mode: Power | Switch to Preview My Lists Add new list 10 8 Back to Camp…" at bounding box center [99, 171] width 199 height 293
click at [239, 33] on span "Pause" at bounding box center [251, 40] width 27 height 14
click at [228, 39] on icon at bounding box center [225, 40] width 8 height 8
click at [211, 36] on link "Pause" at bounding box center [243, 40] width 68 height 24
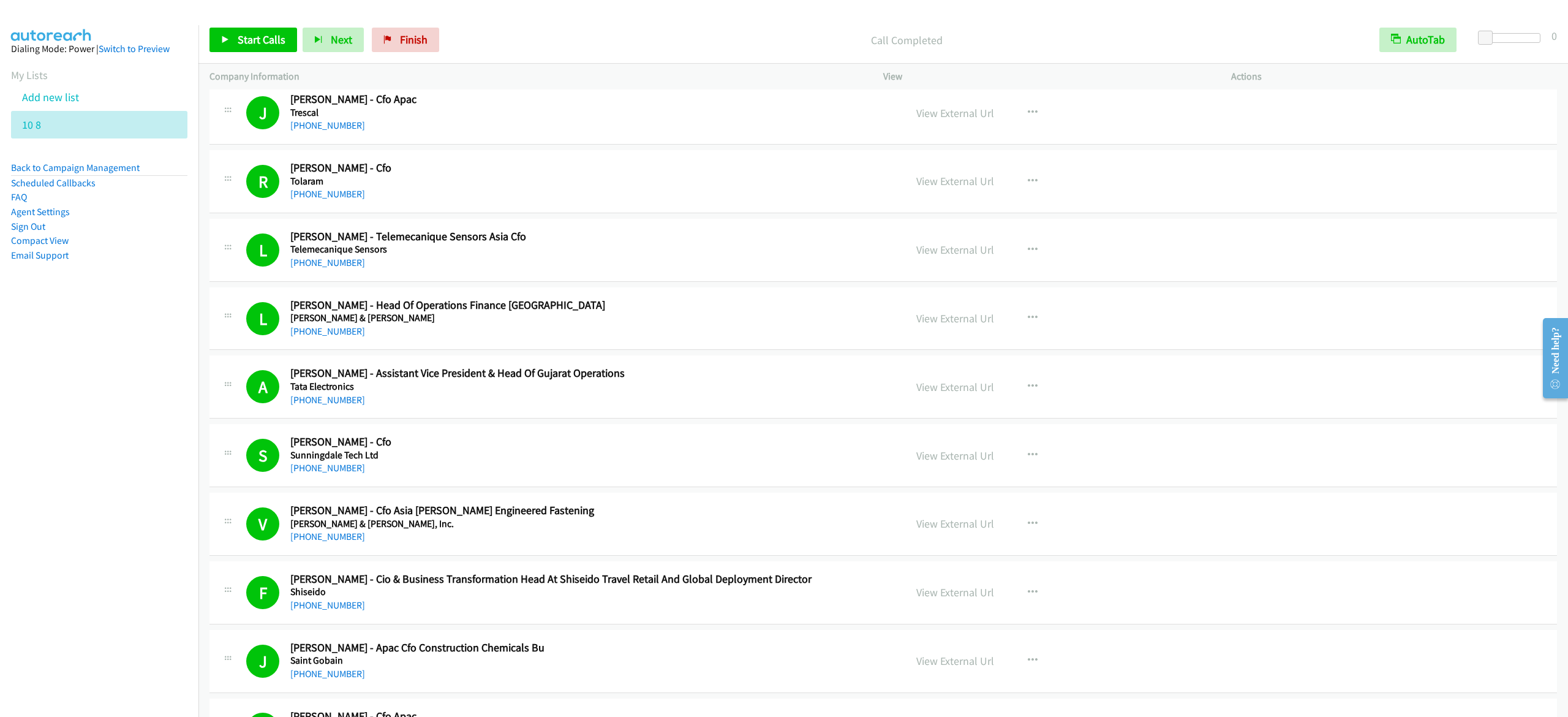
click at [256, 24] on div "Start Calls Pause Next Finish Call Completed AutoTab AutoTab 0" at bounding box center [883, 40] width 1369 height 47
click at [240, 32] on link "Start Calls" at bounding box center [253, 40] width 87 height 24
click at [236, 51] on link "Pause" at bounding box center [243, 40] width 68 height 24
click at [269, 38] on span "Start Calls" at bounding box center [261, 40] width 48 height 14
click at [204, 42] on div "Start Calls Pause Next Finish Call Completed AutoTab AutoTab 0" at bounding box center [883, 40] width 1369 height 47
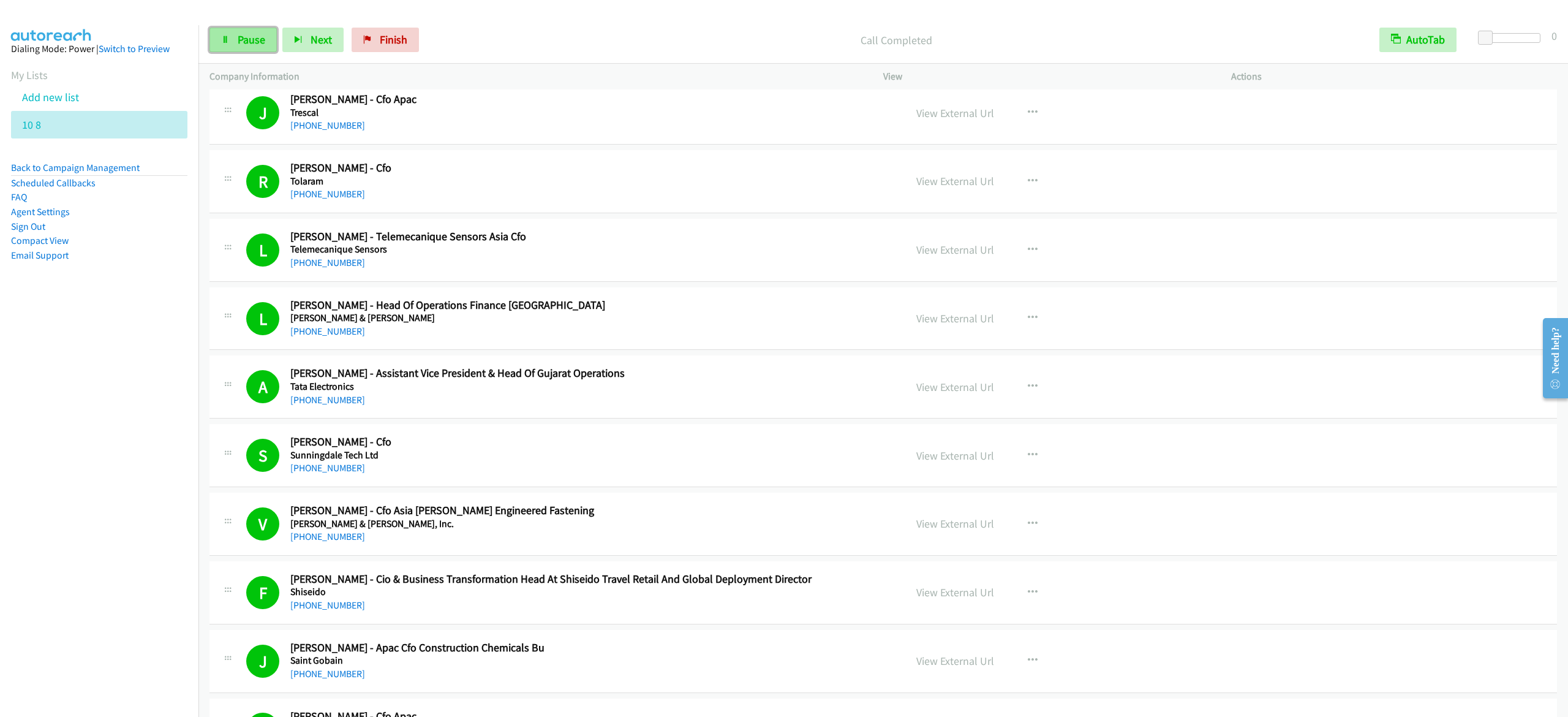
click at [225, 44] on link "Pause" at bounding box center [243, 40] width 68 height 24
click at [231, 52] on link "Start Calls" at bounding box center [253, 40] width 87 height 24
click at [120, 309] on aside "Dialing Mode: Power | Switch to Preview My Lists Add new list 10 8 Back to Camp…" at bounding box center [99, 171] width 199 height 293
click at [247, 46] on link "Pause" at bounding box center [243, 40] width 68 height 24
click at [281, 27] on link "Start Calls" at bounding box center [253, 40] width 87 height 24
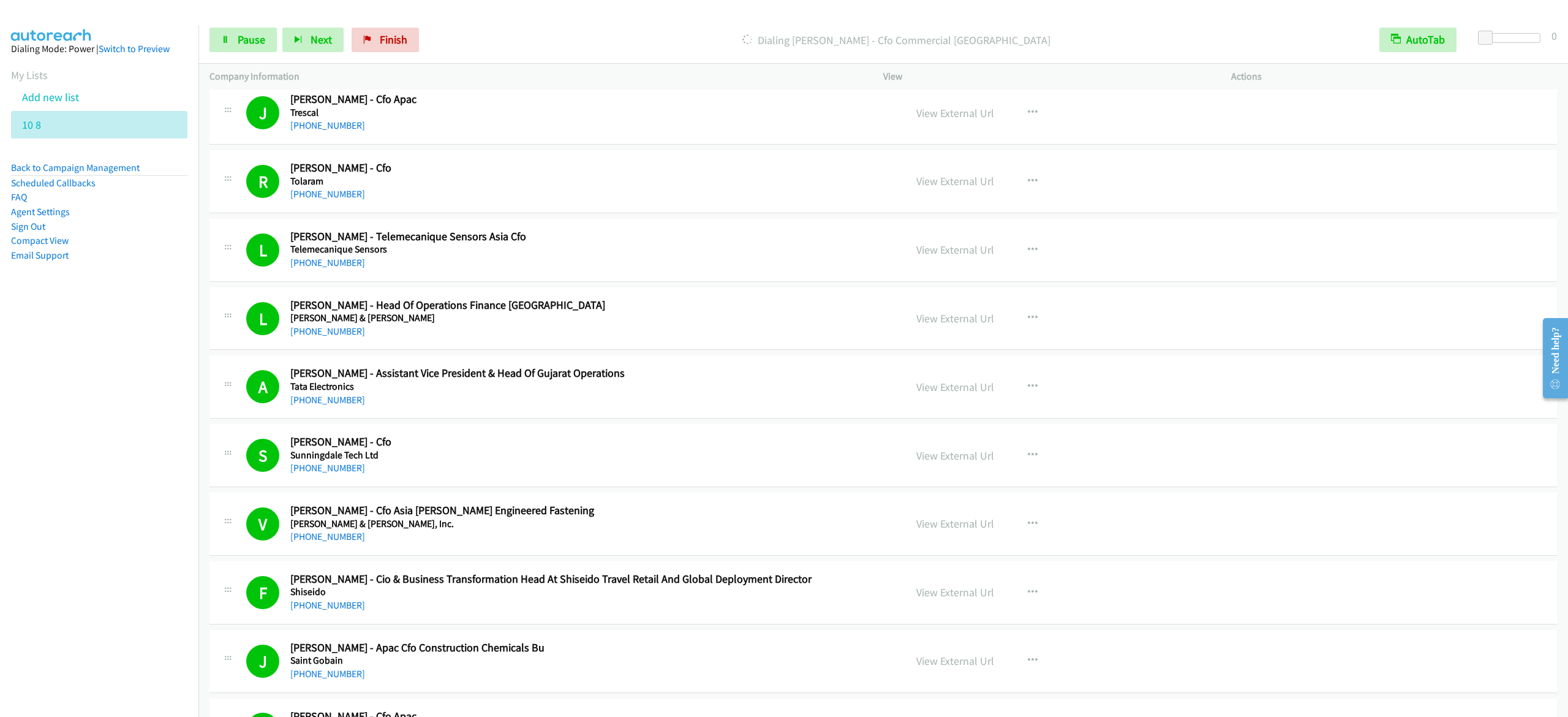
click at [526, 24] on div "Start Calls Pause Next Finish Dialing Sangwook Park - Cfo Commercial Asia AutoT…" at bounding box center [883, 40] width 1369 height 47
click at [229, 26] on div "Start Calls Pause Next Finish Dialing Sangwook Park - Cfo Commercial Asia AutoT…" at bounding box center [883, 40] width 1369 height 47
click at [226, 34] on link "Pause" at bounding box center [243, 40] width 68 height 24
click at [263, 33] on span "Start Calls" at bounding box center [261, 40] width 48 height 14
click at [256, 46] on span "Pause" at bounding box center [251, 40] width 27 height 14
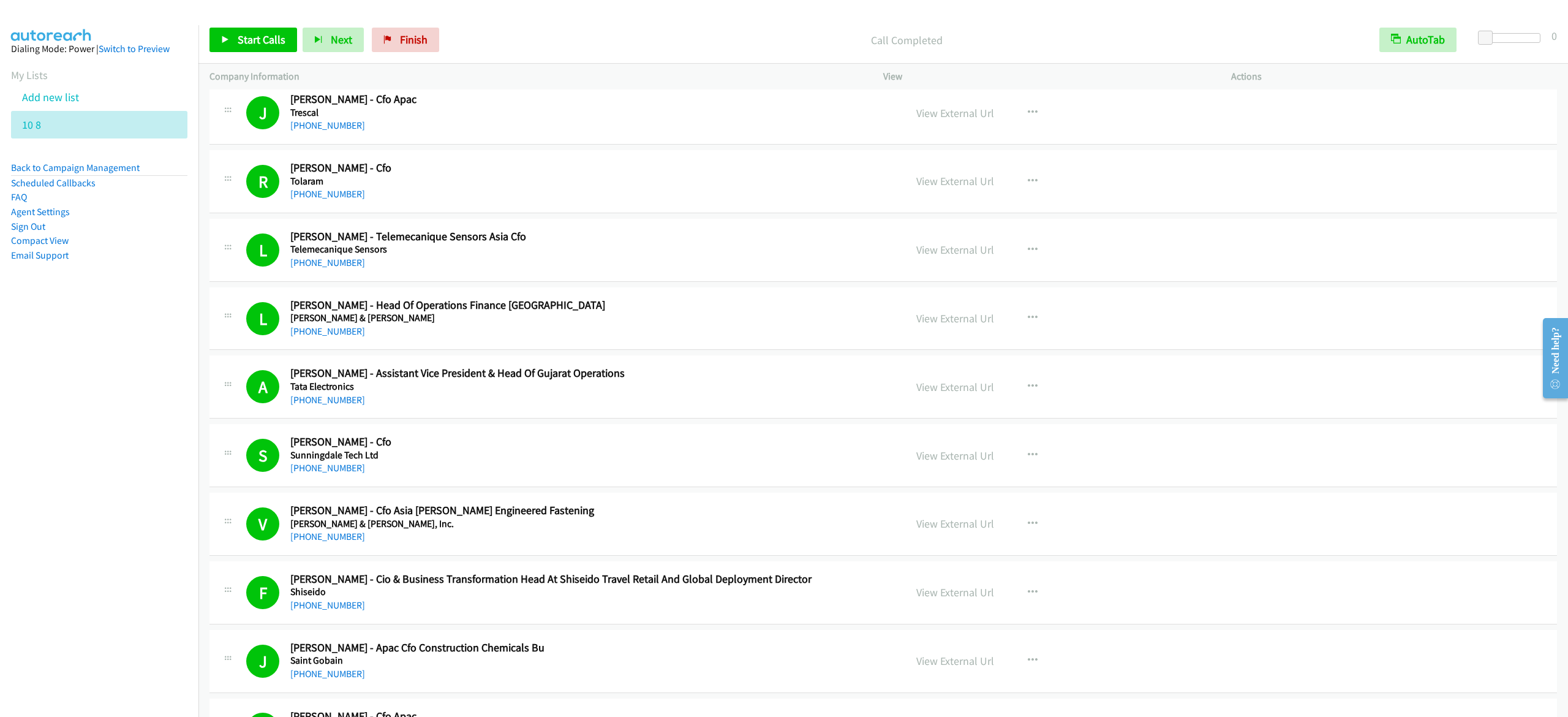
click at [240, 53] on div "Start Calls Pause Next Finish Call Completed AutoTab AutoTab 0" at bounding box center [883, 40] width 1369 height 47
click at [250, 39] on span "Start Calls" at bounding box center [261, 40] width 48 height 14
click at [247, 46] on span "Pause" at bounding box center [251, 40] width 27 height 14
click at [415, 37] on span "Finish" at bounding box center [414, 40] width 27 height 14
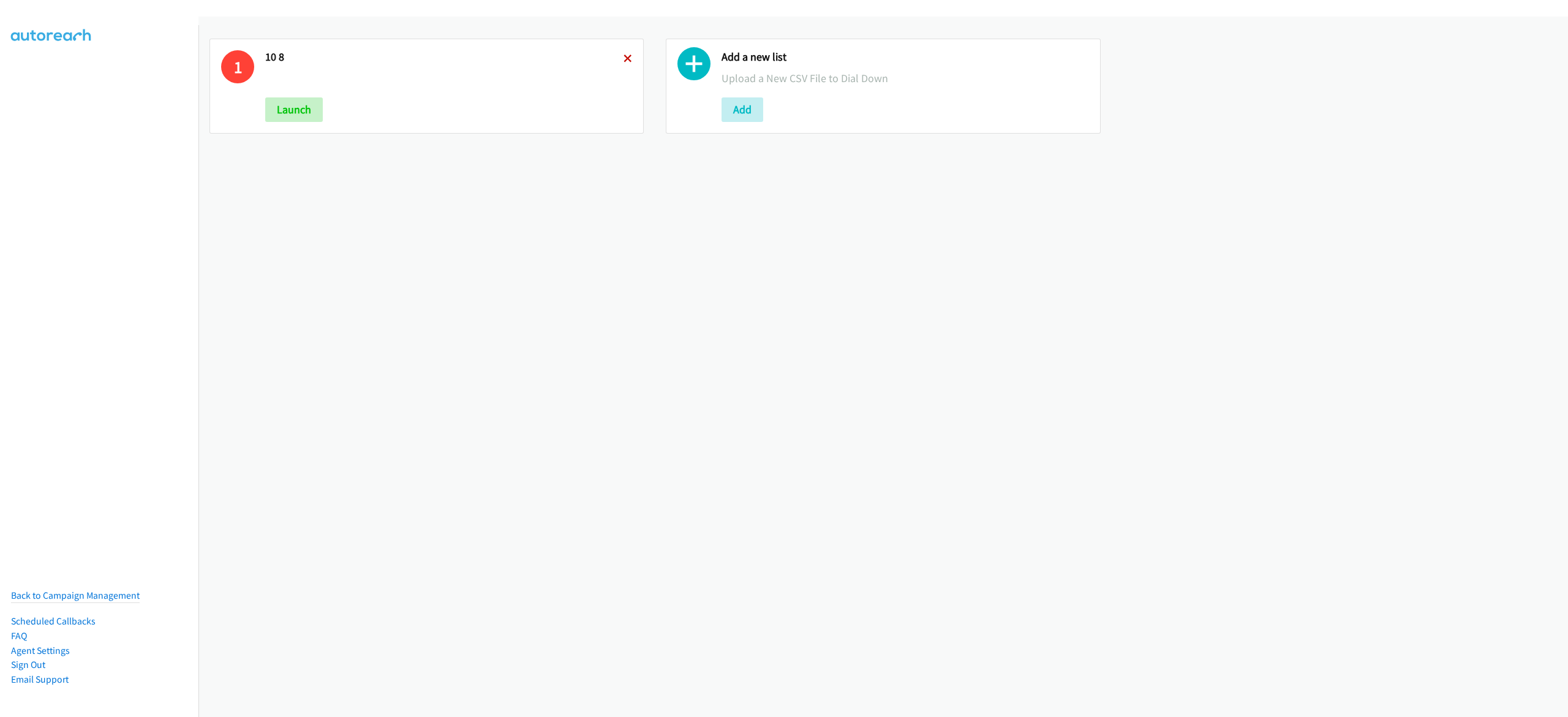
click at [618, 53] on div "1 10 8 Launch" at bounding box center [426, 86] width 434 height 95
click at [624, 59] on icon at bounding box center [628, 59] width 8 height 8
click at [281, 112] on button "Add" at bounding box center [286, 110] width 42 height 24
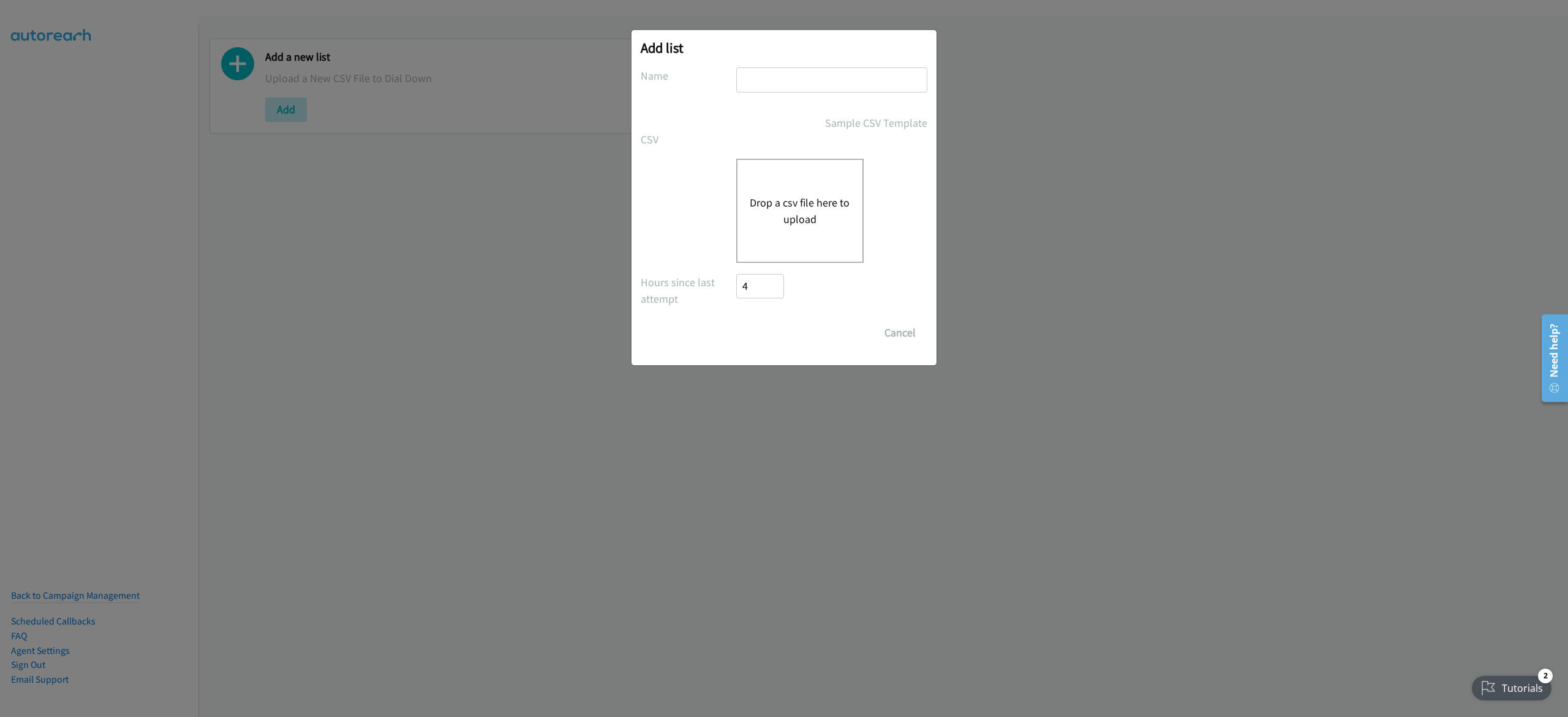
click at [787, 86] on input "text" at bounding box center [832, 80] width 191 height 25
type input "10-8"
click at [822, 237] on div "Drop a csv file here to upload" at bounding box center [800, 211] width 127 height 104
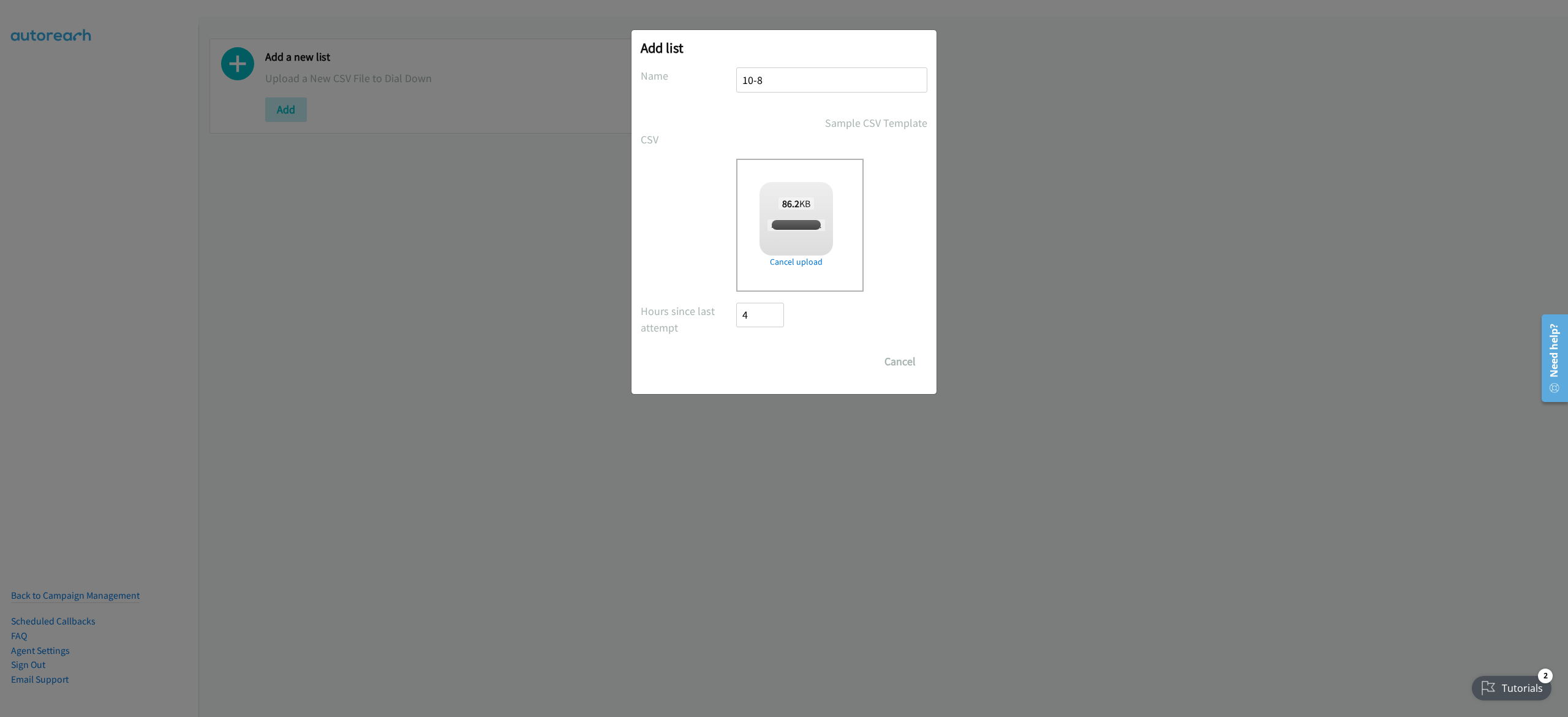
checkbox input "true"
click at [765, 365] on input "Save List" at bounding box center [768, 362] width 65 height 24
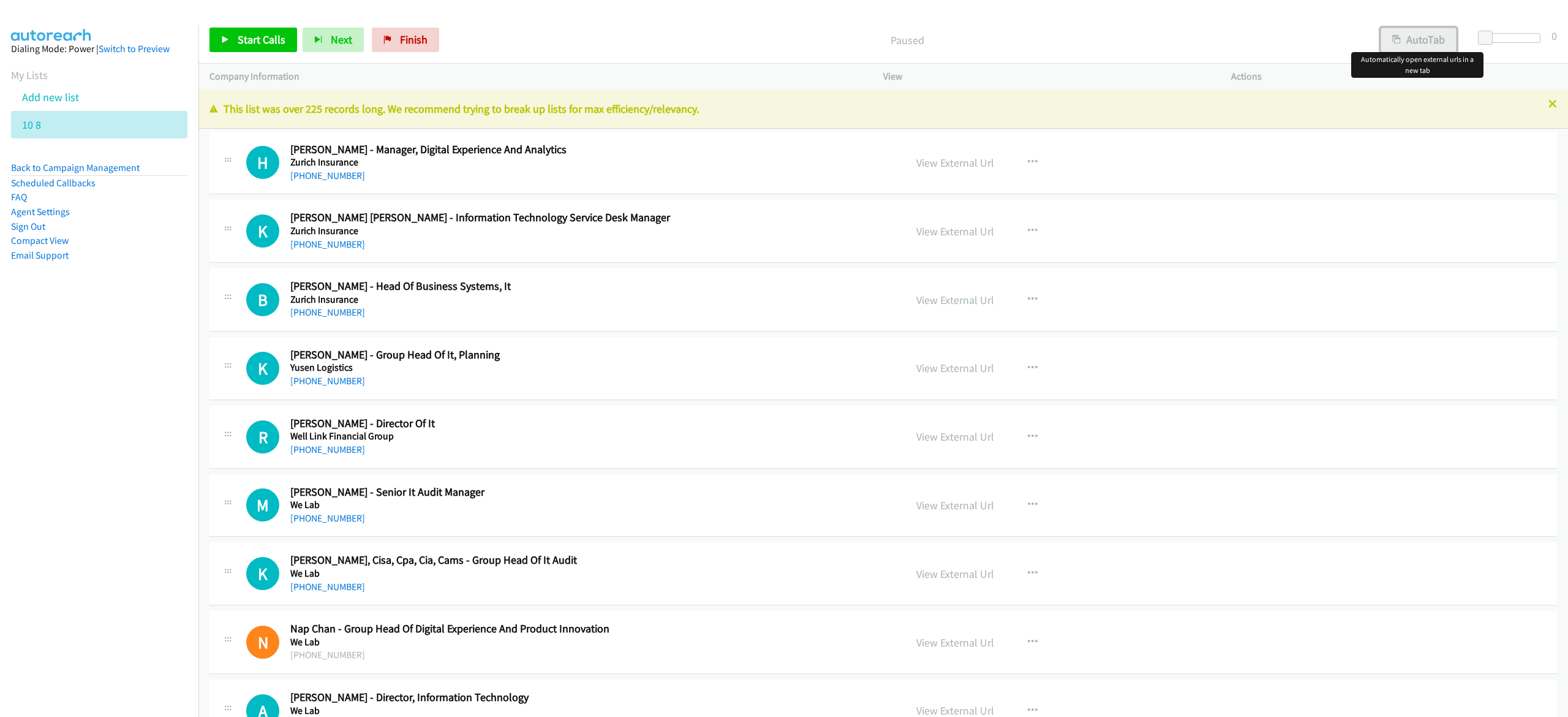
click at [1407, 30] on button "AutoTab" at bounding box center [1419, 40] width 76 height 24
click at [266, 33] on span "Start Calls" at bounding box center [261, 40] width 48 height 14
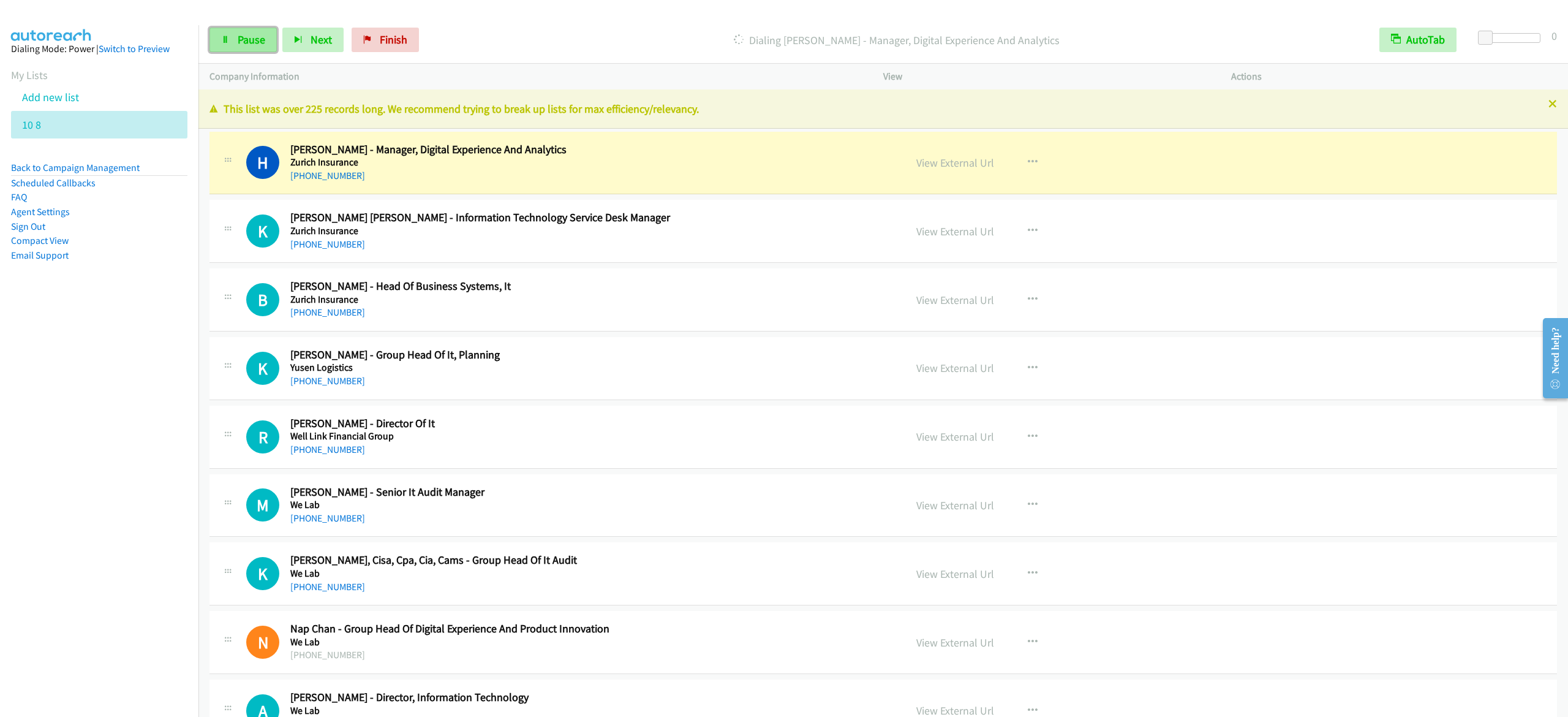
click at [262, 40] on span "Pause" at bounding box center [251, 40] width 27 height 14
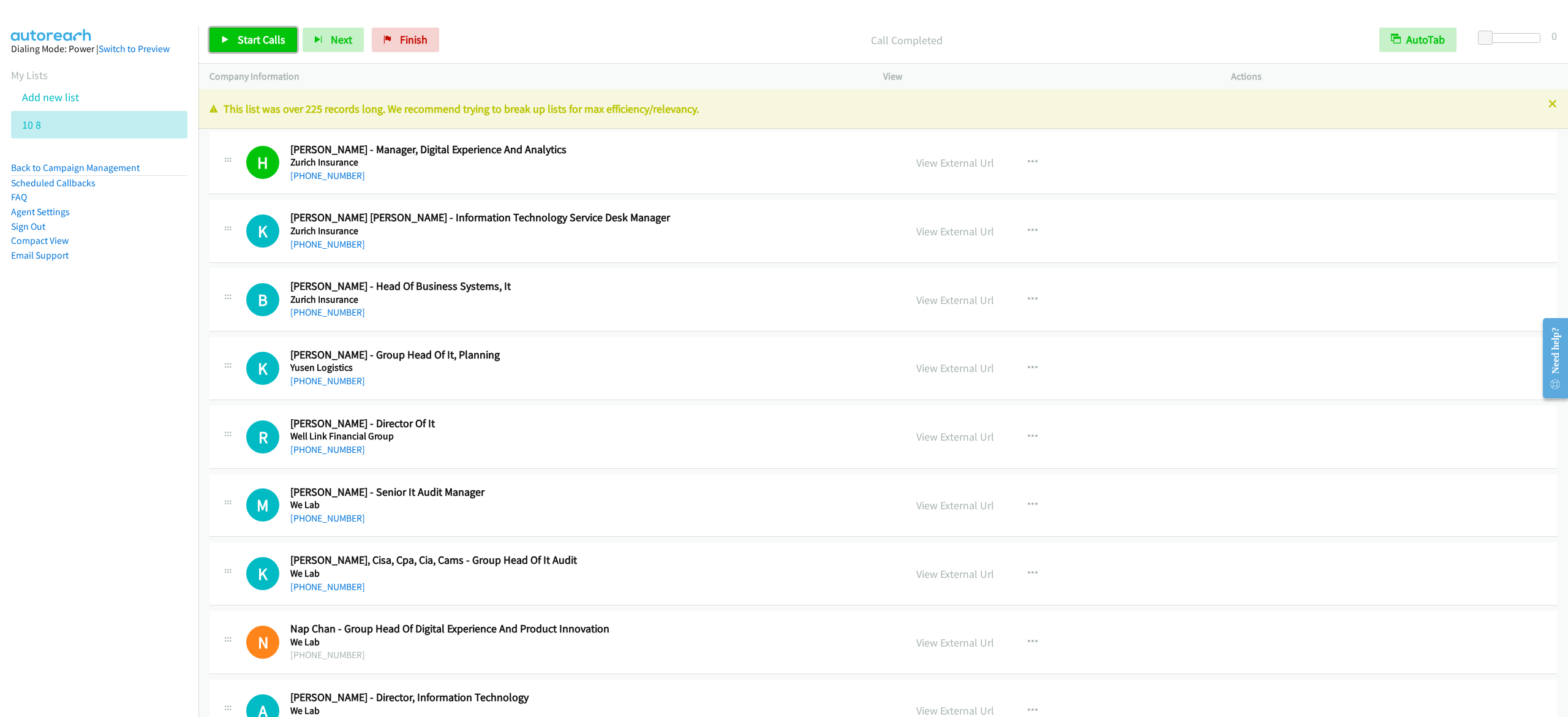
click at [250, 42] on span "Start Calls" at bounding box center [261, 40] width 48 height 14
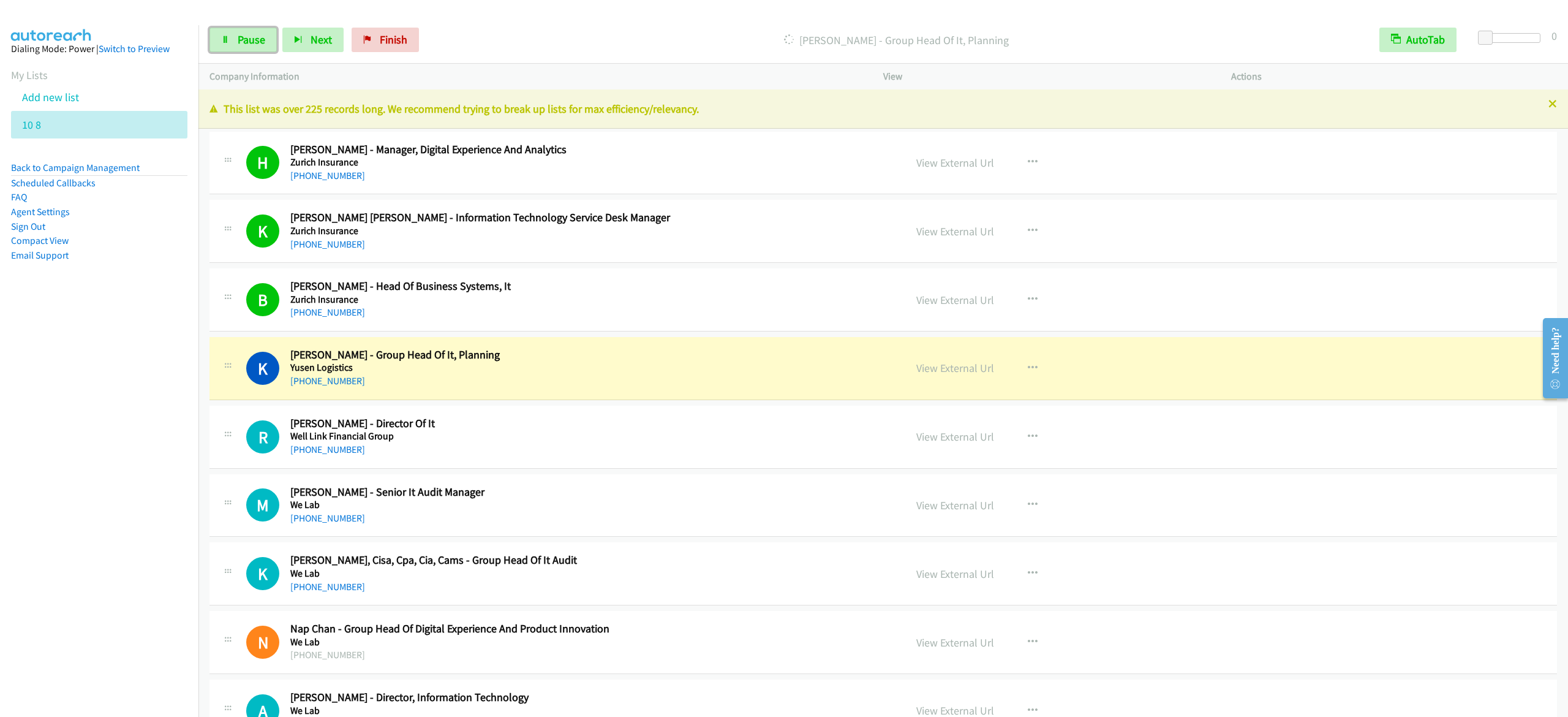
drag, startPoint x: 256, startPoint y: 40, endPoint x: 329, endPoint y: 19, distance: 76.0
click at [255, 40] on span "Pause" at bounding box center [251, 40] width 27 height 14
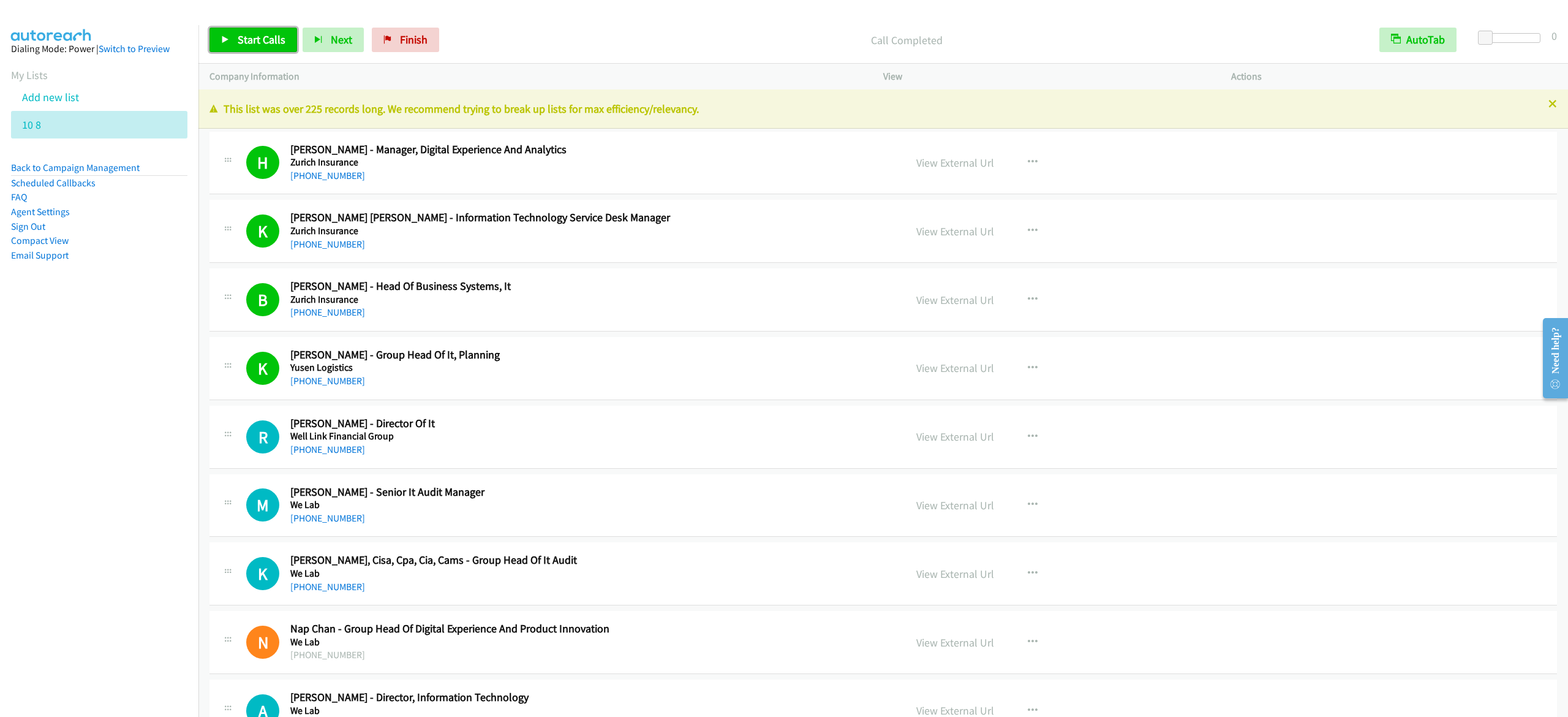
click at [223, 41] on icon at bounding box center [225, 40] width 8 height 8
click at [253, 37] on span "Pause" at bounding box center [251, 40] width 27 height 14
click at [265, 40] on span "Start Calls" at bounding box center [261, 40] width 48 height 14
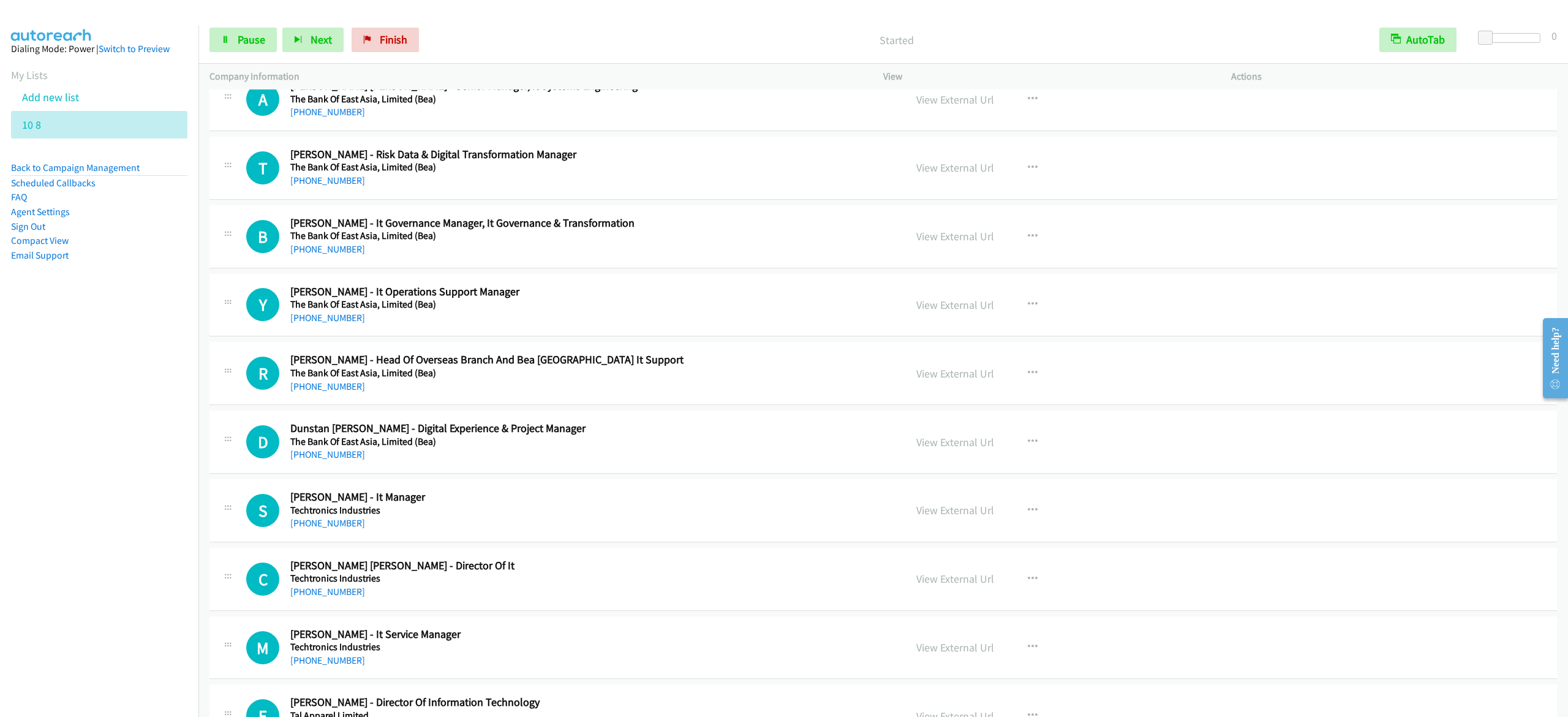
scroll to position [2697, 0]
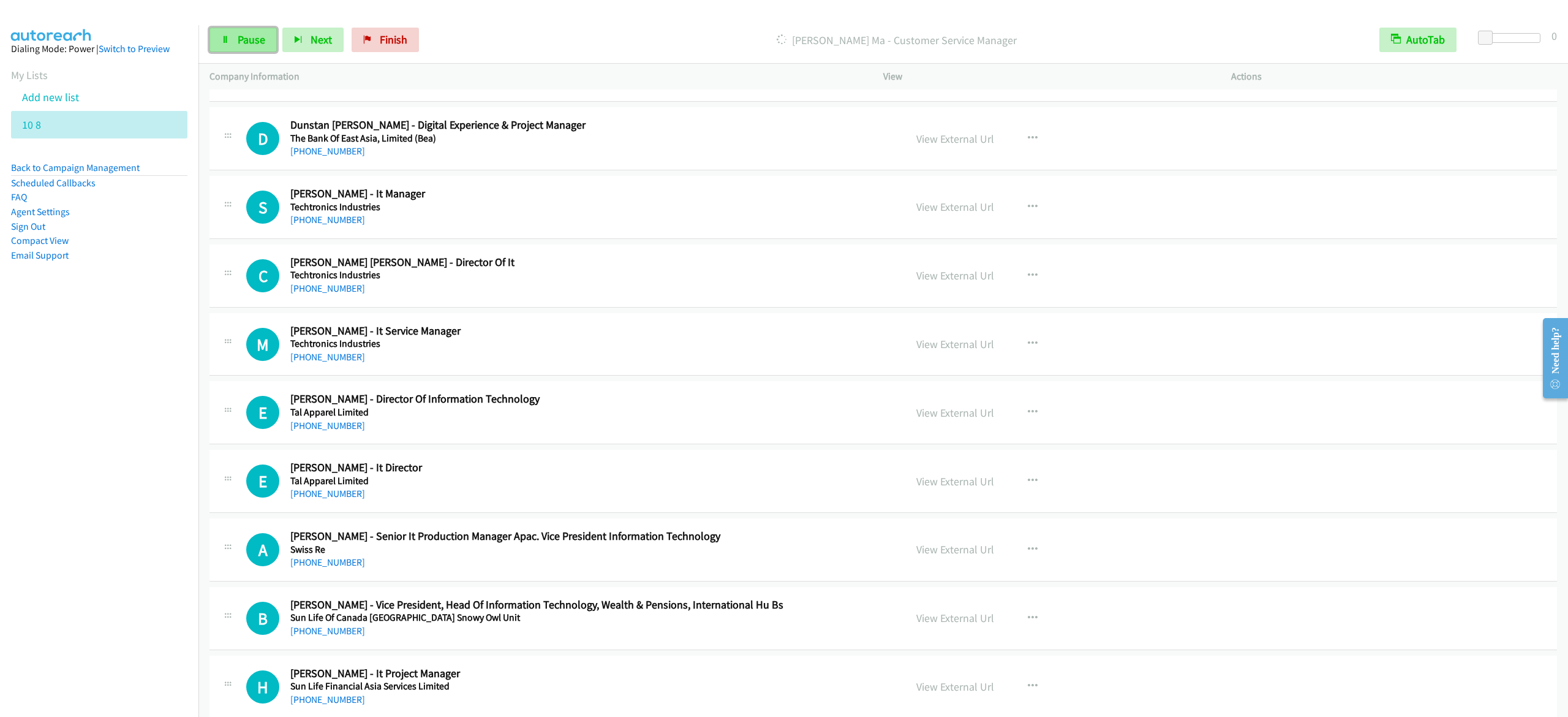
click at [263, 30] on link "Pause" at bounding box center [243, 40] width 68 height 24
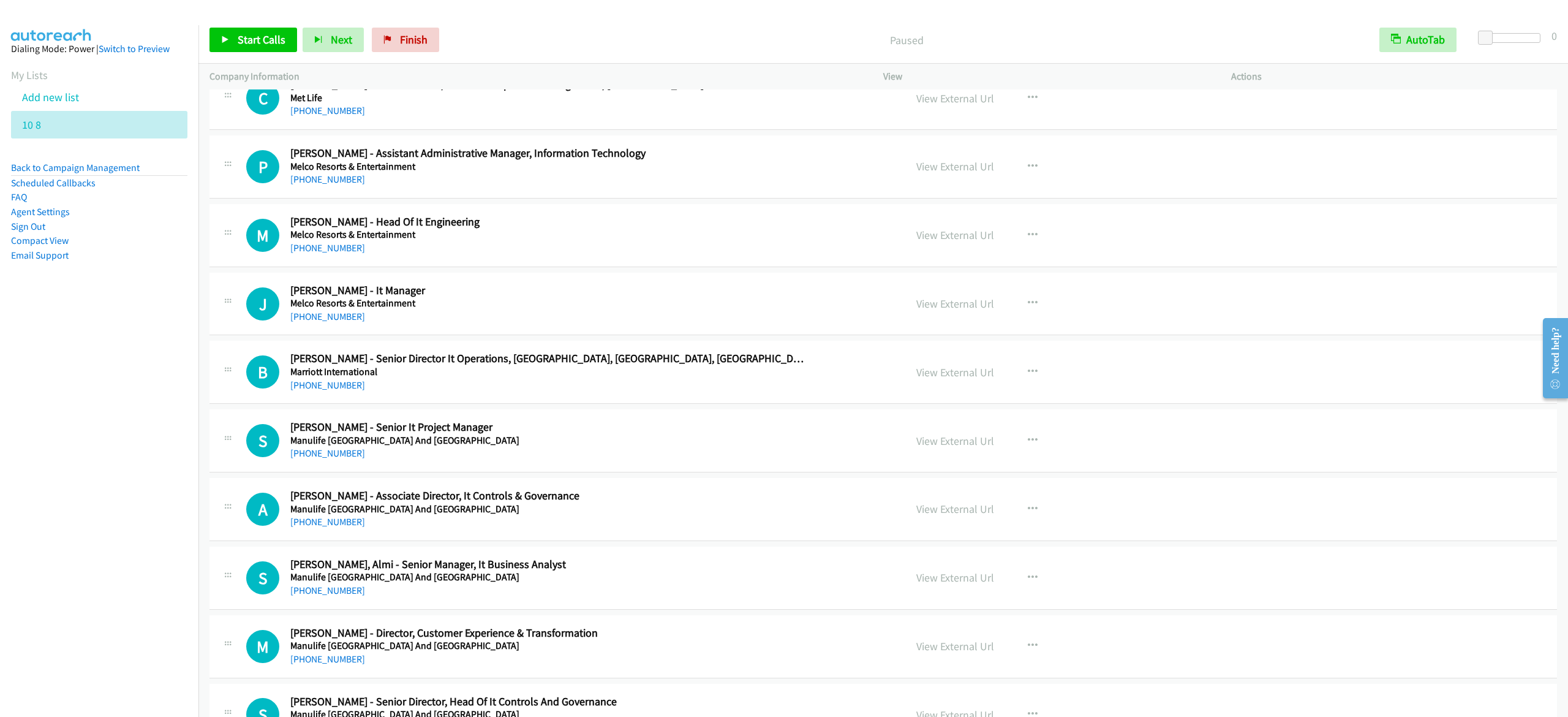
scroll to position [8825, 0]
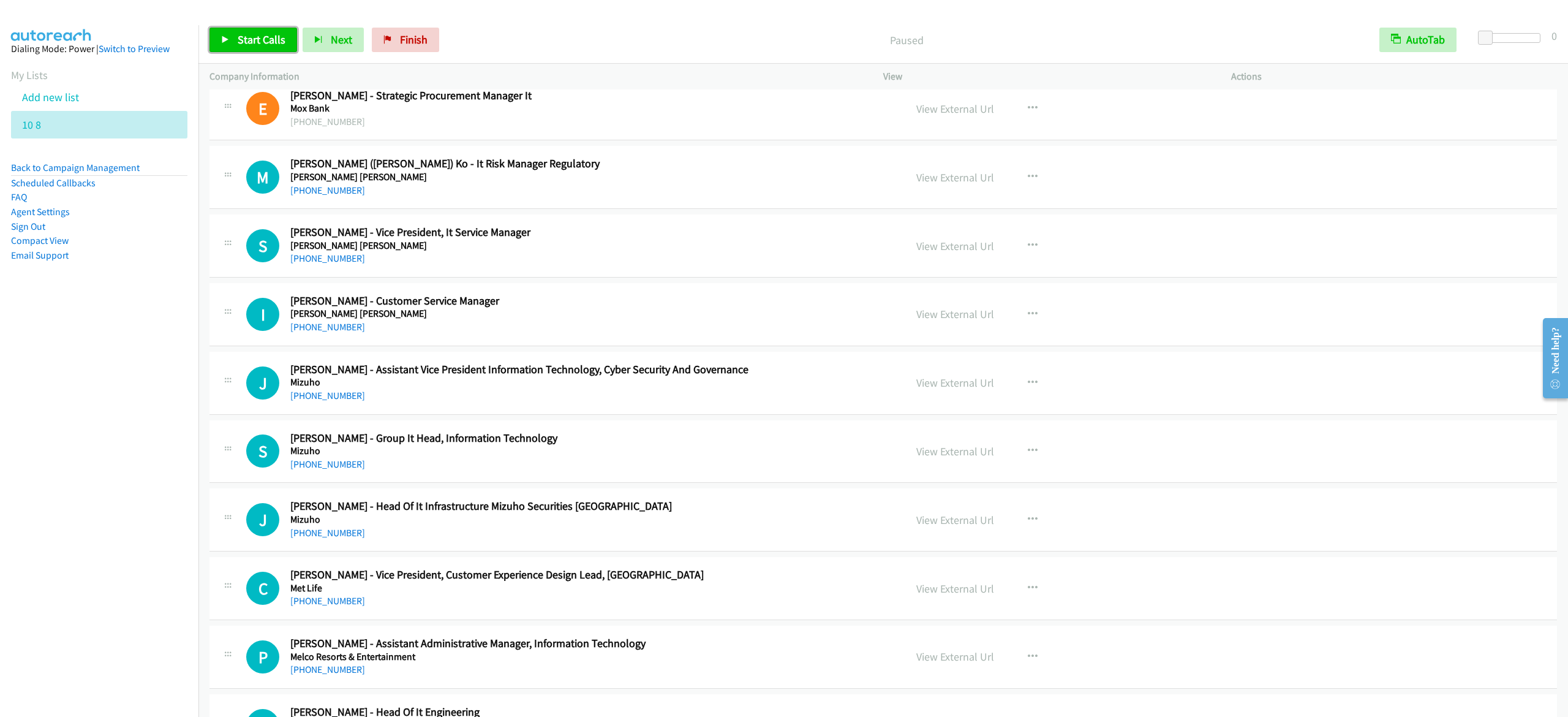
click at [253, 30] on link "Start Calls" at bounding box center [253, 40] width 87 height 24
drag, startPoint x: 243, startPoint y: 26, endPoint x: 243, endPoint y: 33, distance: 7.0
click at [243, 26] on div "Start Calls Pause Next Finish Dialing [PERSON_NAME] - It Service Product Manage…" at bounding box center [883, 40] width 1369 height 47
click at [243, 37] on span "Pause" at bounding box center [251, 40] width 27 height 14
click at [224, 51] on link "Start Calls" at bounding box center [253, 40] width 87 height 24
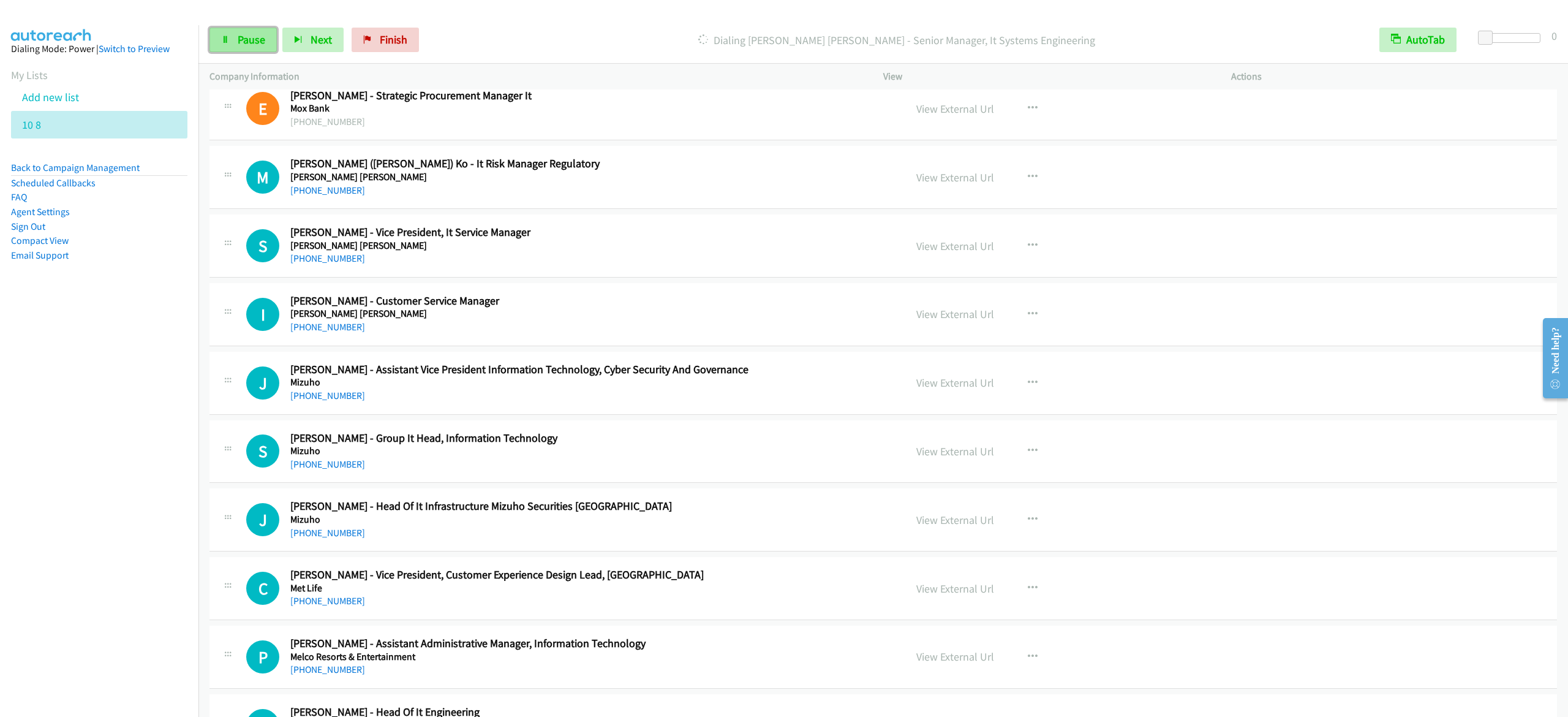
click at [257, 34] on span "Pause" at bounding box center [251, 40] width 27 height 14
click at [240, 32] on link "Start Calls" at bounding box center [253, 40] width 87 height 24
click at [229, 43] on icon at bounding box center [225, 40] width 8 height 8
click at [278, 40] on span "Start Calls" at bounding box center [261, 40] width 48 height 14
click at [216, 31] on link "Pause" at bounding box center [243, 40] width 68 height 24
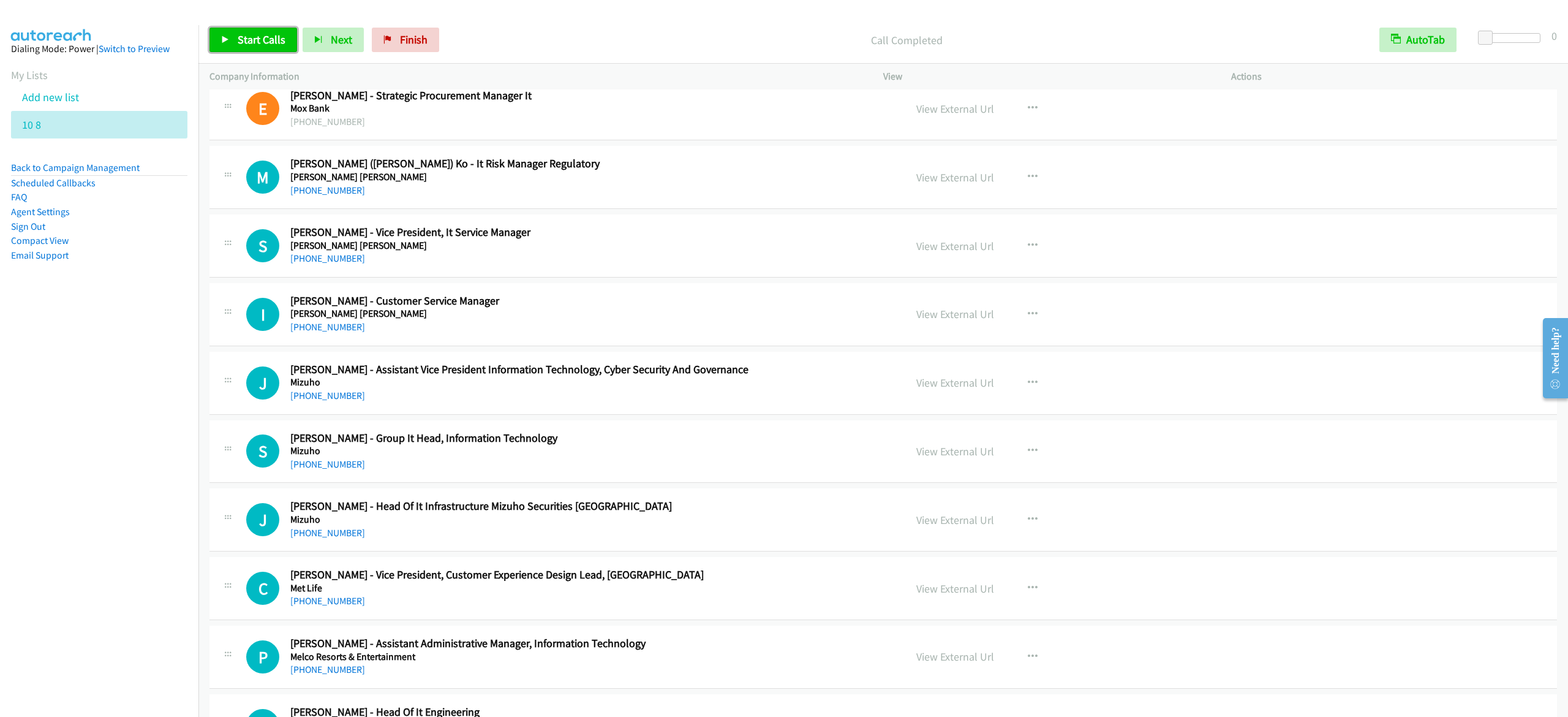
click at [259, 46] on link "Start Calls" at bounding box center [253, 40] width 87 height 24
click at [250, 28] on link "Pause" at bounding box center [243, 40] width 68 height 24
click at [247, 28] on link "Start Calls" at bounding box center [253, 40] width 87 height 24
click at [260, 40] on span "Pause" at bounding box center [251, 40] width 27 height 14
click at [279, 43] on span "Start Calls" at bounding box center [261, 40] width 48 height 14
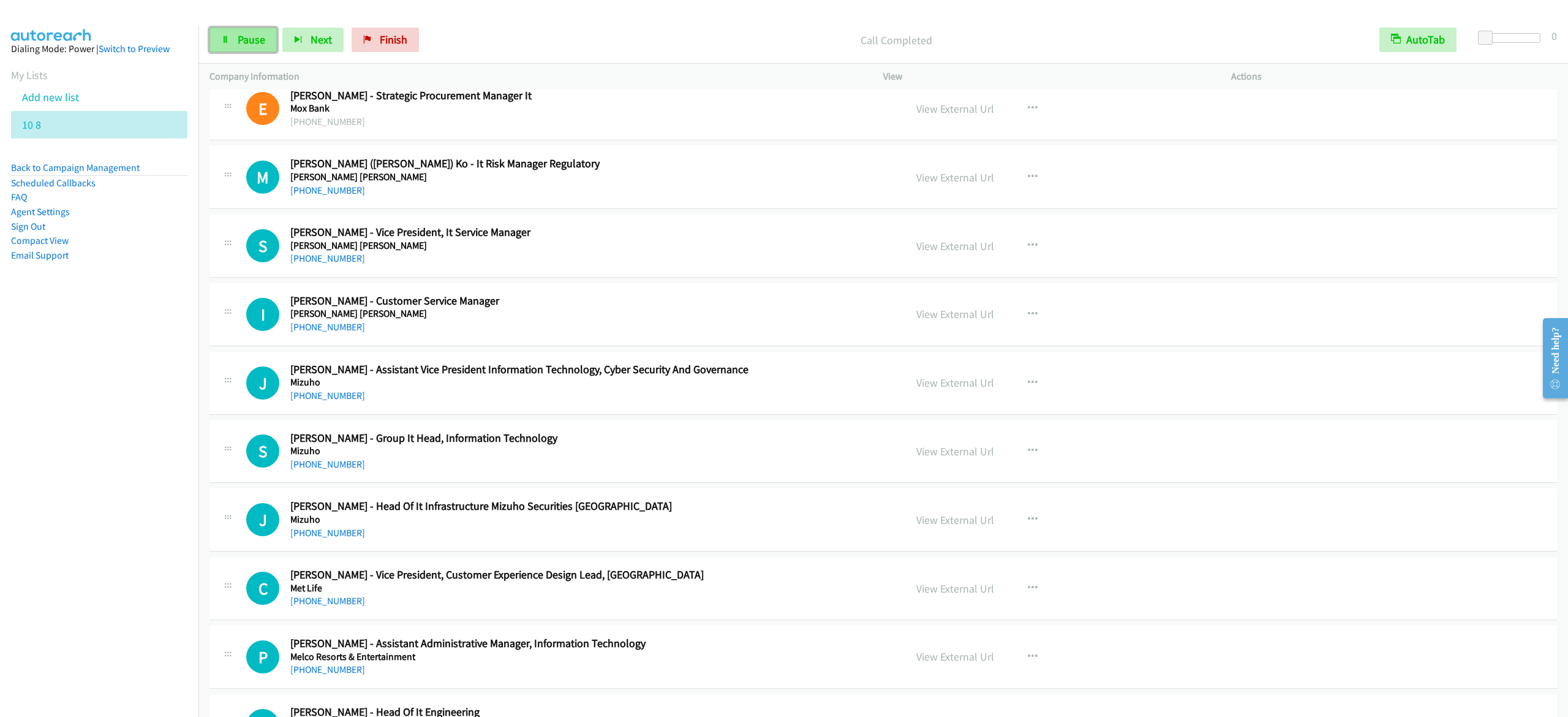
click at [233, 34] on link "Pause" at bounding box center [243, 40] width 68 height 24
click at [269, 43] on span "Start Calls" at bounding box center [261, 40] width 48 height 14
click at [251, 32] on link "Pause" at bounding box center [243, 40] width 68 height 24
click at [211, 37] on link "Start Calls" at bounding box center [253, 40] width 87 height 24
drag, startPoint x: 256, startPoint y: 34, endPoint x: 281, endPoint y: 80, distance: 52.4
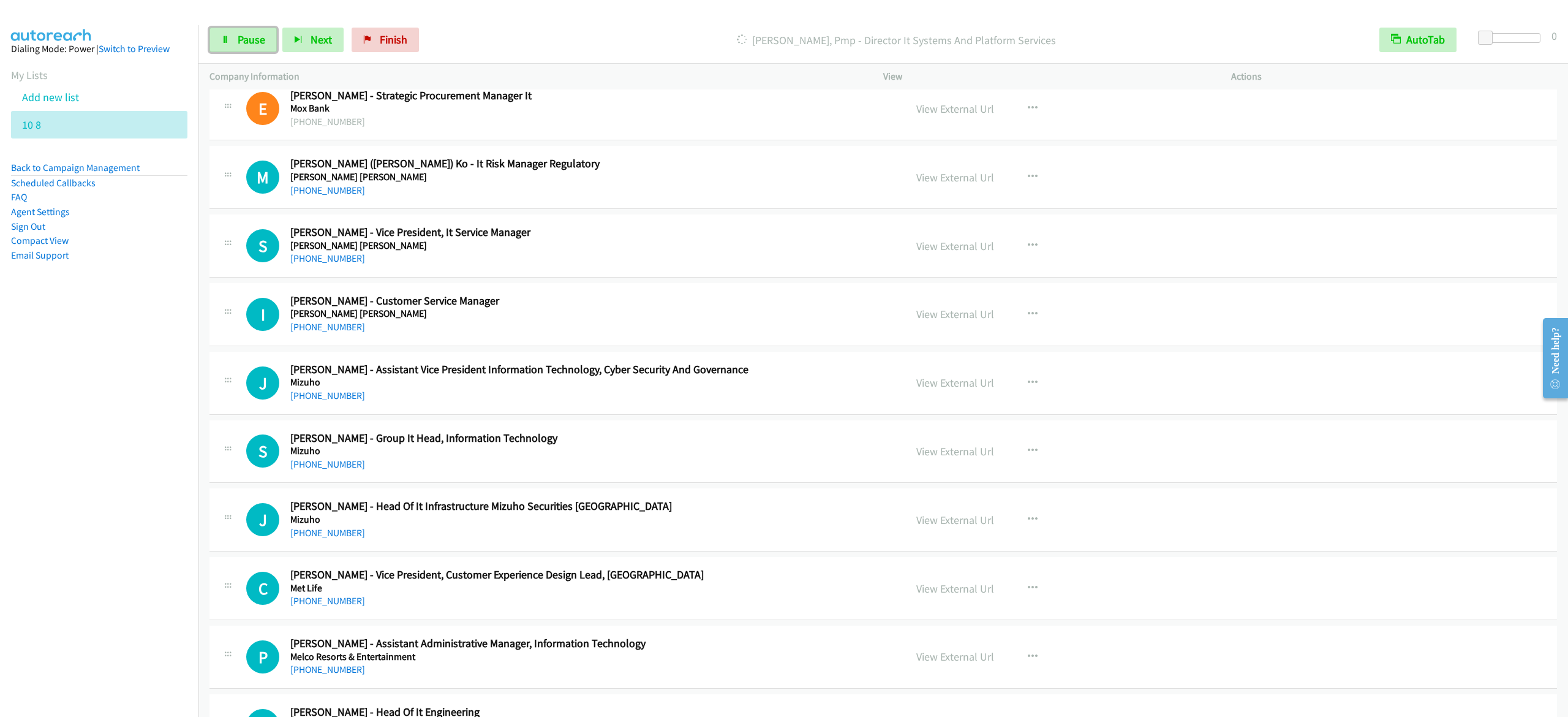
click at [256, 33] on span "Pause" at bounding box center [251, 40] width 27 height 14
click at [253, 40] on span "Start Calls" at bounding box center [261, 40] width 48 height 14
click at [247, 49] on link "Pause" at bounding box center [243, 40] width 68 height 24
click at [250, 41] on span "Start Calls" at bounding box center [261, 40] width 48 height 14
click at [238, 31] on link "Pause" at bounding box center [243, 40] width 68 height 24
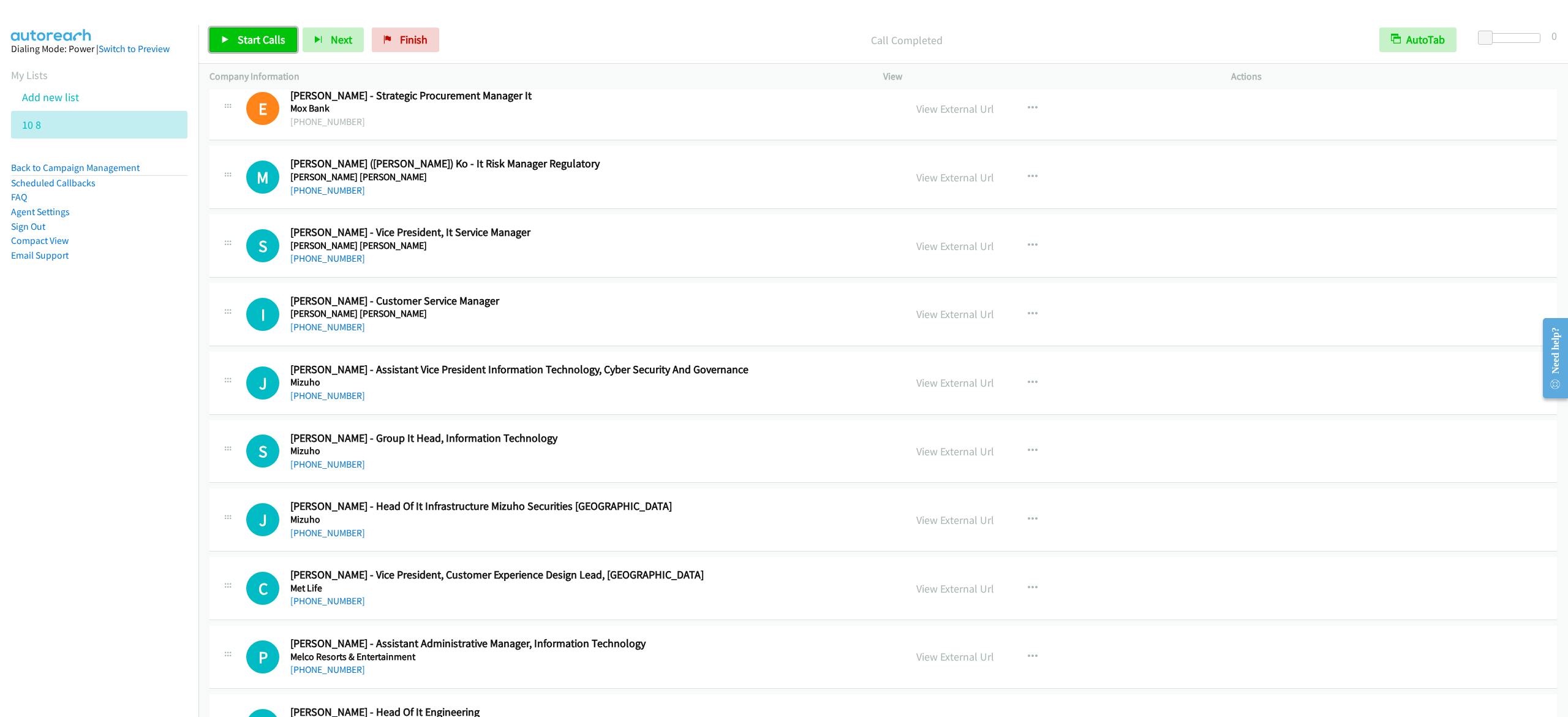
click at [221, 37] on icon at bounding box center [225, 40] width 8 height 8
click at [211, 43] on link "Pause" at bounding box center [243, 40] width 68 height 24
click at [269, 41] on span "Start Calls" at bounding box center [261, 40] width 48 height 14
click at [243, 44] on span "Pause" at bounding box center [251, 40] width 27 height 14
click at [243, 30] on link "Start Calls" at bounding box center [253, 40] width 87 height 24
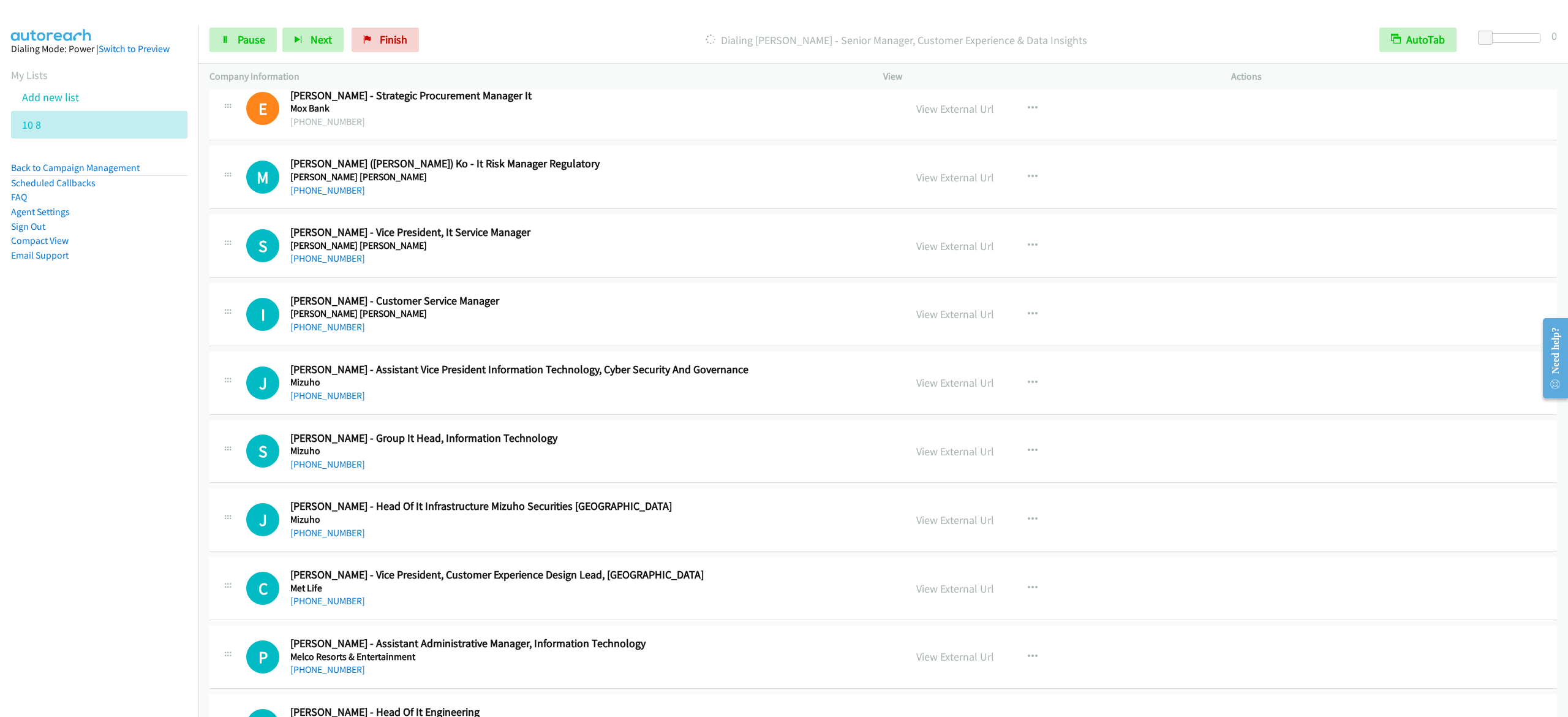
click at [55, 414] on nav "Dialing Mode: Power | Switch to Preview My Lists Add new list 10 8 Back to Camp…" at bounding box center [100, 384] width 199 height 717
click at [243, 21] on div "Start Calls Pause Next Finish [PERSON_NAME] - Senior Manager, Customer Experien…" at bounding box center [883, 40] width 1369 height 47
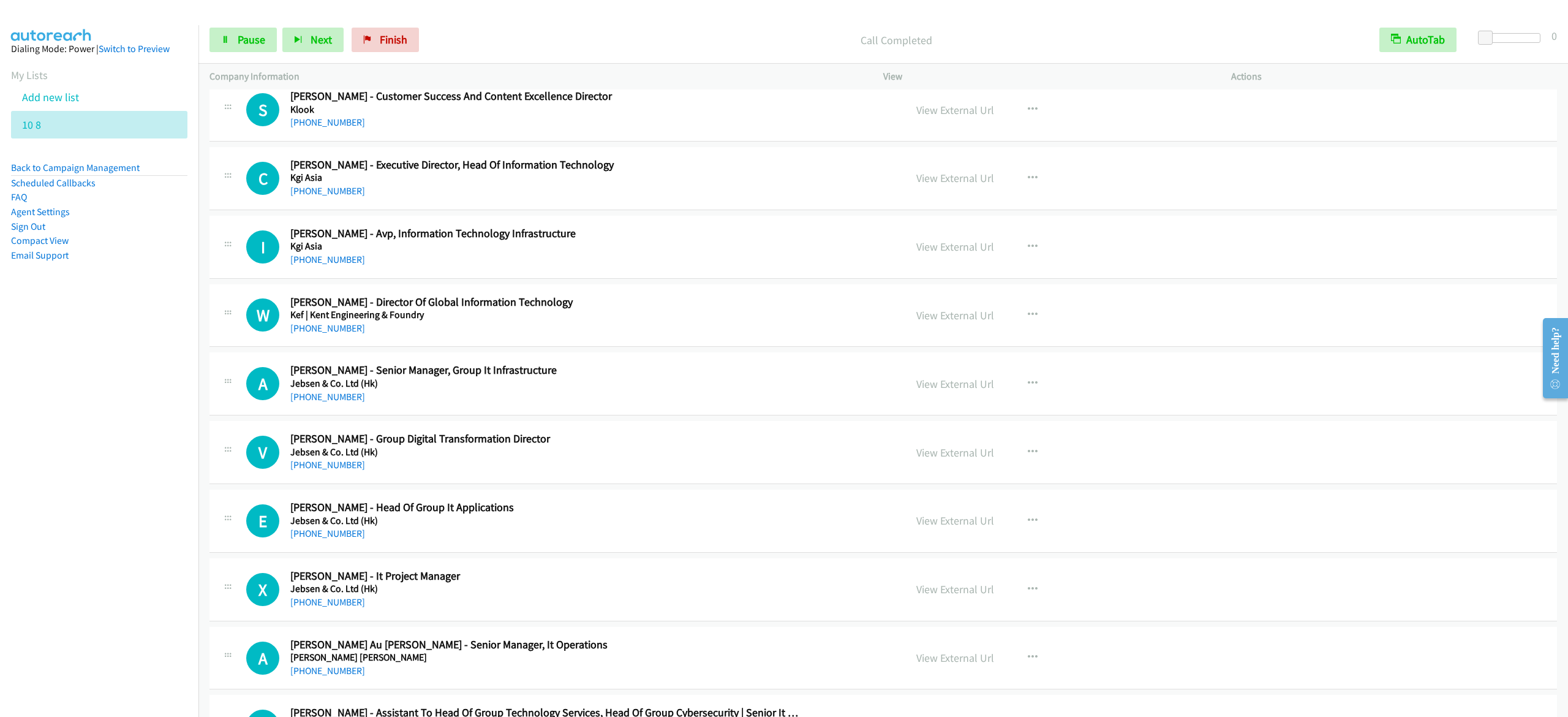
scroll to position [11766, 0]
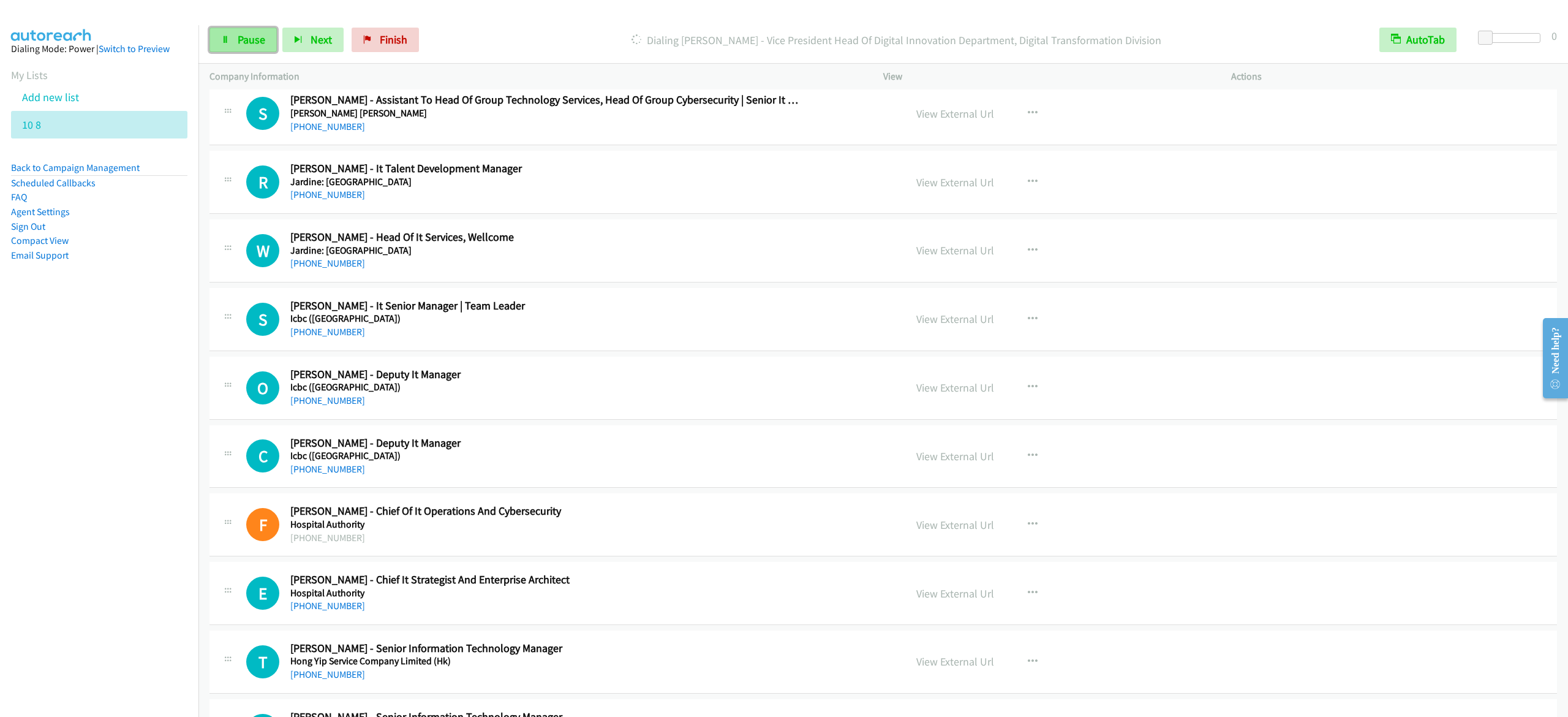
click at [250, 46] on span "Pause" at bounding box center [251, 40] width 27 height 14
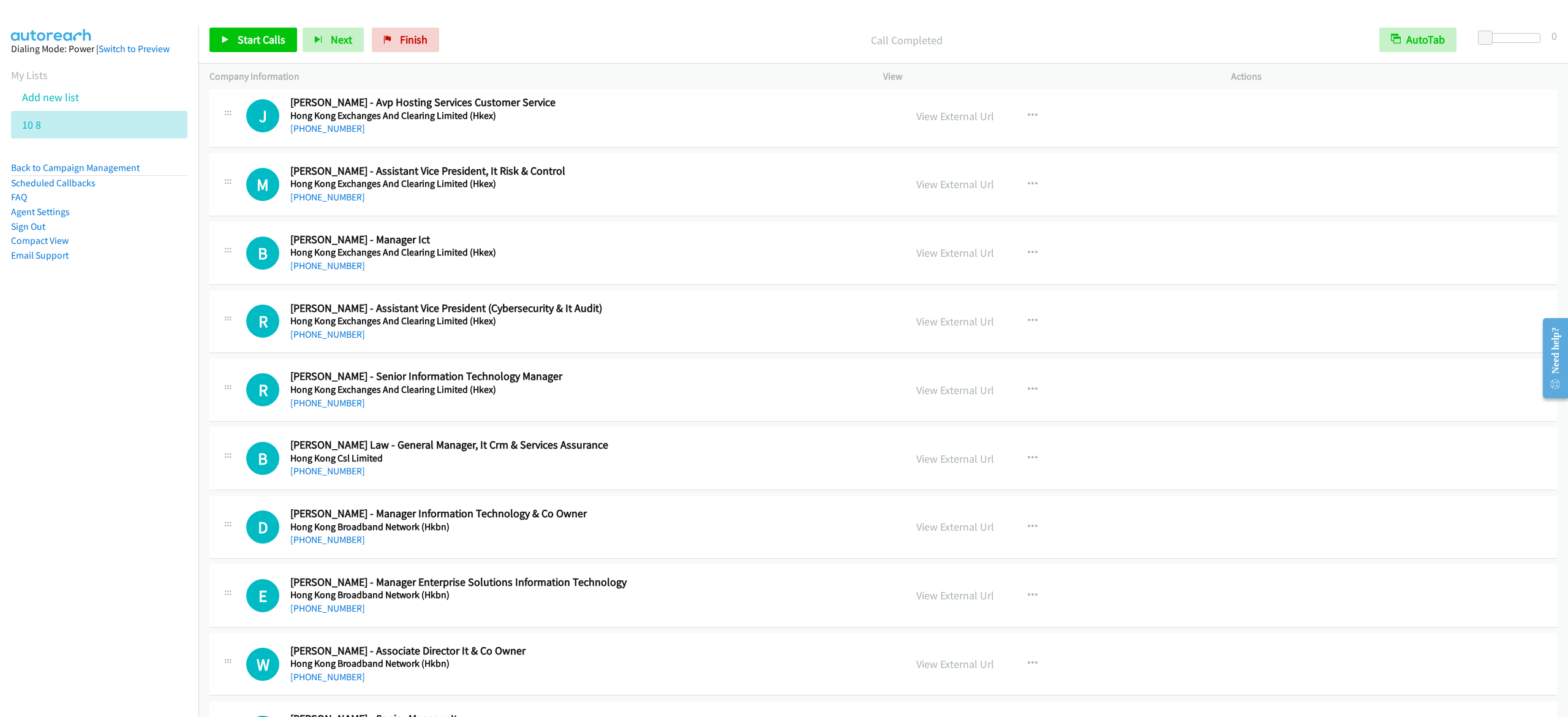
scroll to position [13360, 0]
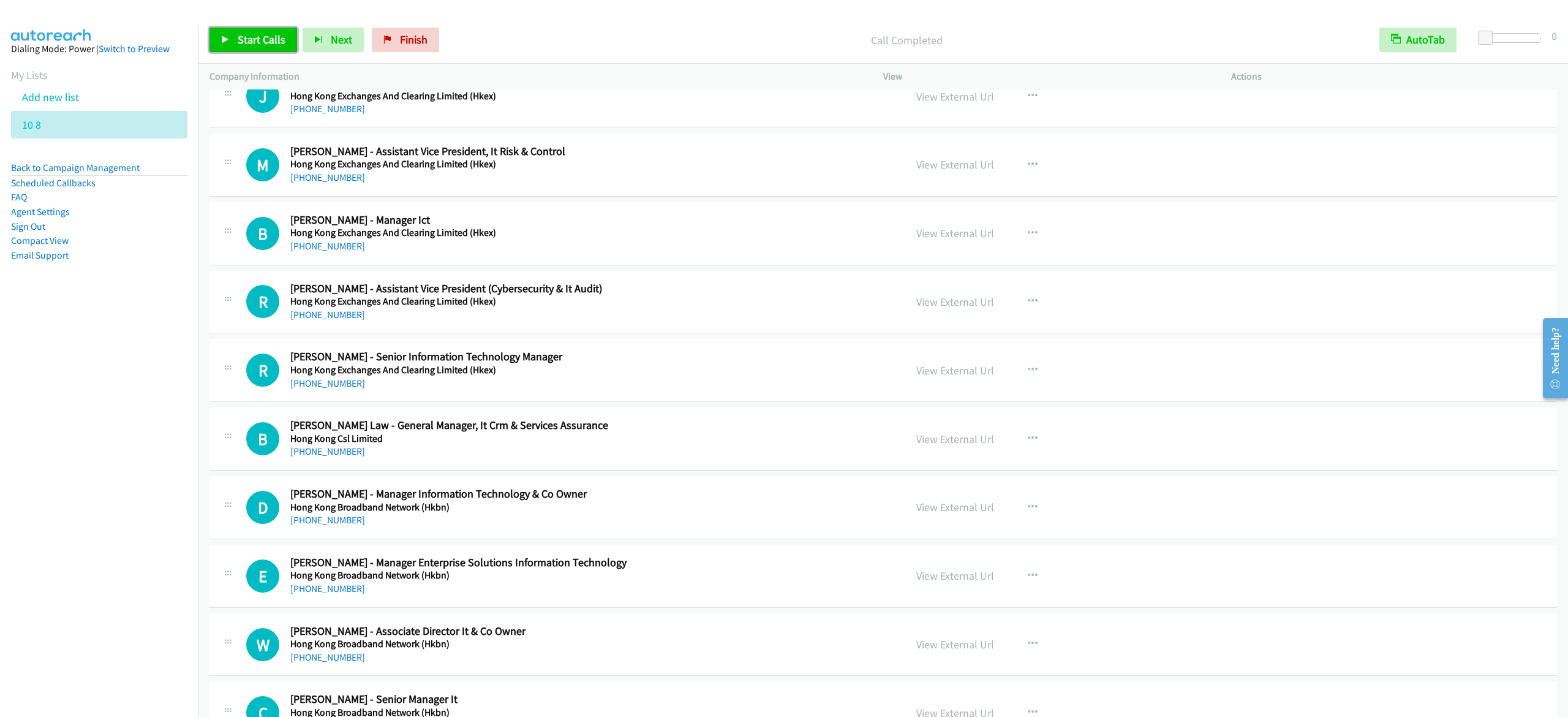
click at [266, 36] on span "Start Calls" at bounding box center [261, 40] width 48 height 14
drag, startPoint x: 223, startPoint y: 46, endPoint x: 405, endPoint y: 63, distance: 182.8
click at [223, 46] on link "Pause" at bounding box center [243, 40] width 68 height 24
click at [239, 37] on span "Start Calls" at bounding box center [261, 40] width 48 height 14
click at [245, 42] on span "Pause" at bounding box center [251, 40] width 27 height 14
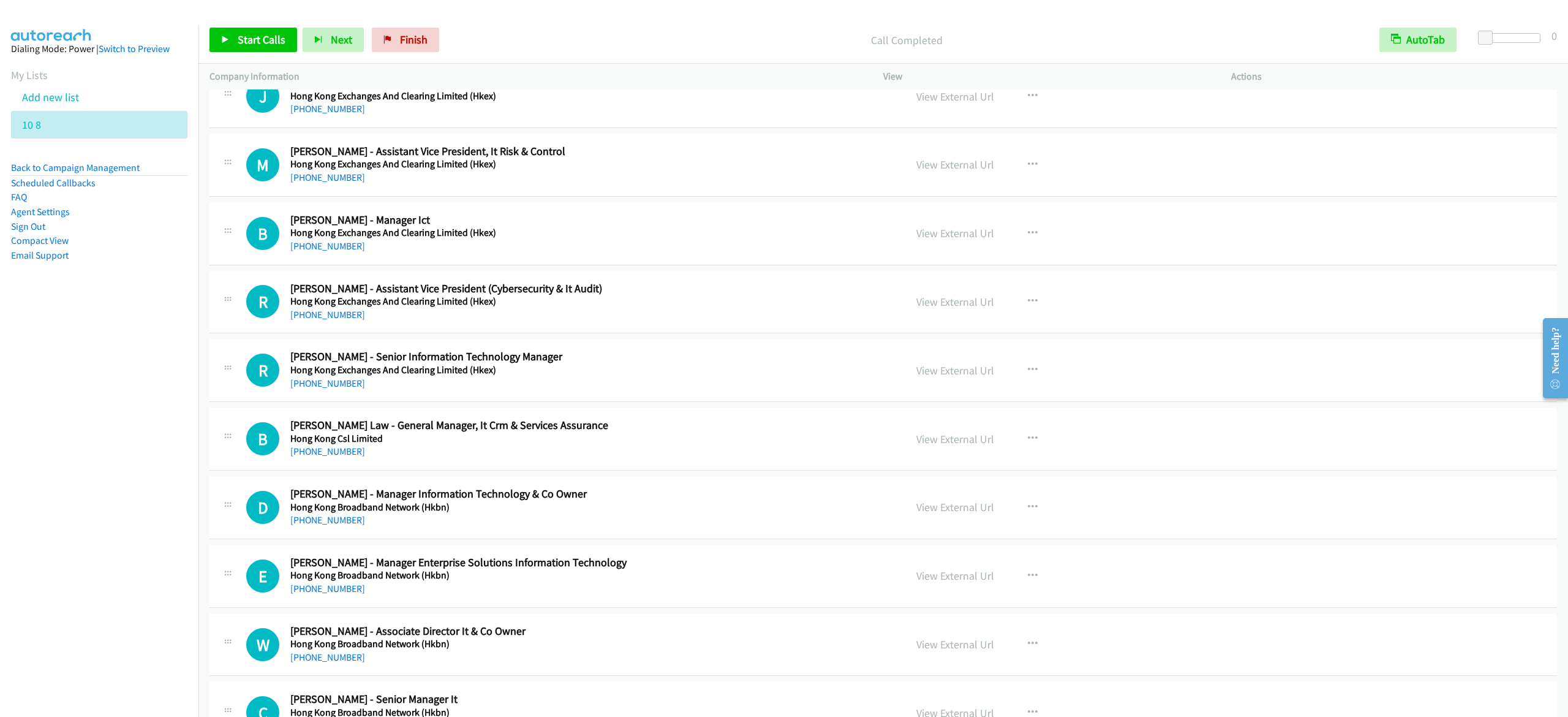
click at [235, 24] on div "Start Calls Pause Next Finish Call Completed AutoTab AutoTab 0" at bounding box center [883, 40] width 1369 height 47
click at [235, 40] on link "Start Calls" at bounding box center [253, 40] width 87 height 24
click at [246, 44] on span "Pause" at bounding box center [251, 40] width 27 height 14
click at [281, 46] on span "Start Calls" at bounding box center [261, 40] width 48 height 14
click at [243, 32] on link "Pause" at bounding box center [243, 40] width 68 height 24
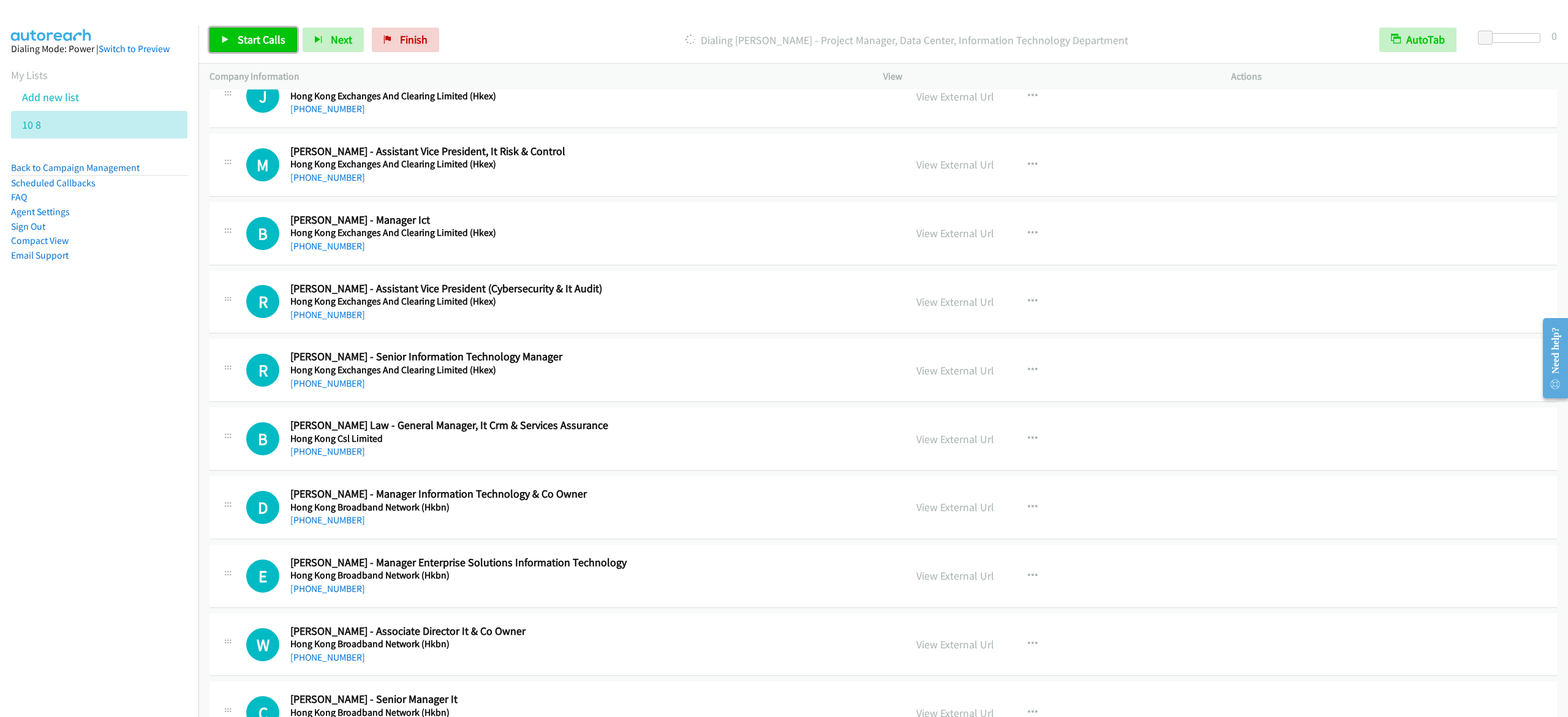
click at [250, 43] on span "Start Calls" at bounding box center [261, 40] width 48 height 14
click at [262, 37] on span "Pause" at bounding box center [251, 40] width 27 height 14
click at [218, 40] on link "Start Calls" at bounding box center [253, 40] width 87 height 24
click at [253, 43] on span "Pause" at bounding box center [251, 40] width 27 height 14
click at [241, 21] on div "Start Calls Pause Next Finish Call Completed AutoTab AutoTab 0" at bounding box center [883, 40] width 1369 height 47
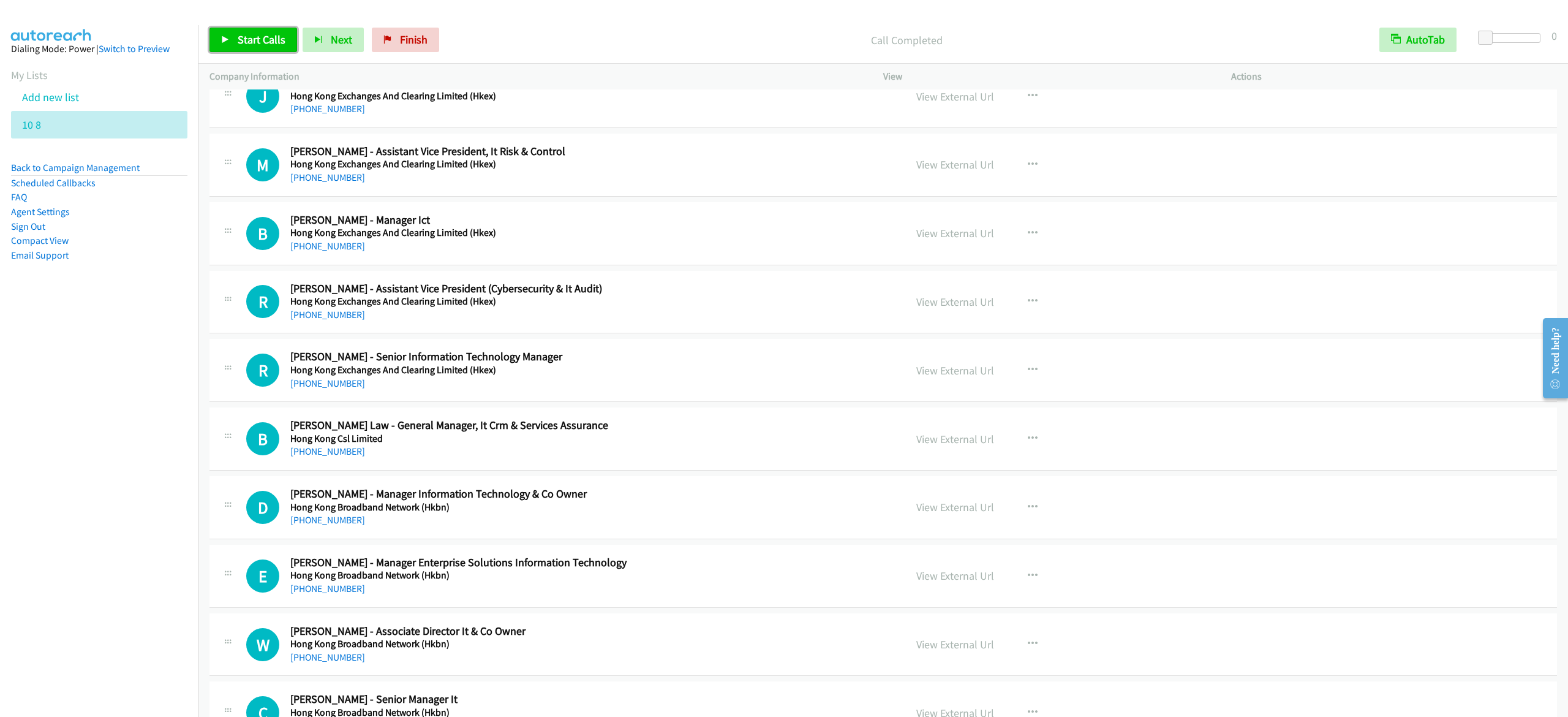
click at [241, 34] on span "Start Calls" at bounding box center [261, 40] width 48 height 14
click at [243, 33] on span "Pause" at bounding box center [251, 40] width 27 height 14
click at [246, 40] on span "Start Calls" at bounding box center [261, 40] width 48 height 14
click at [250, 41] on span "Pause" at bounding box center [251, 40] width 27 height 14
